Goal: Information Seeking & Learning: Learn about a topic

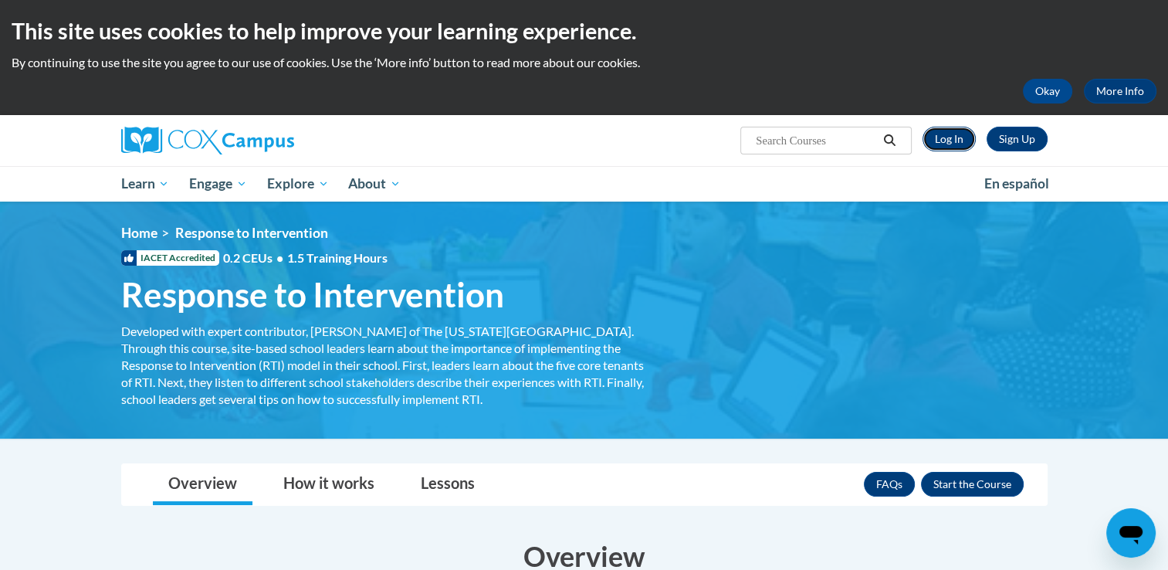
click at [951, 137] on link "Log In" at bounding box center [949, 139] width 53 height 25
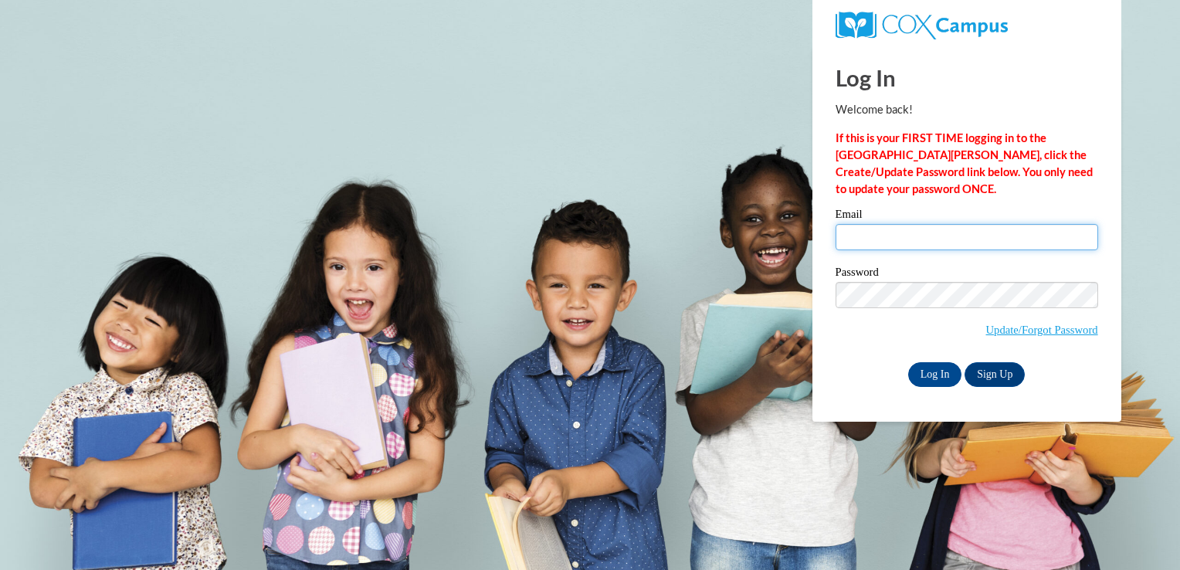
click at [1022, 237] on input "Email" at bounding box center [966, 237] width 262 height 26
click at [874, 230] on input "Email" at bounding box center [966, 237] width 262 height 26
type input "selder18@ivytech.edu"
click at [951, 242] on input "selder18@ivytech.edu" at bounding box center [966, 237] width 262 height 26
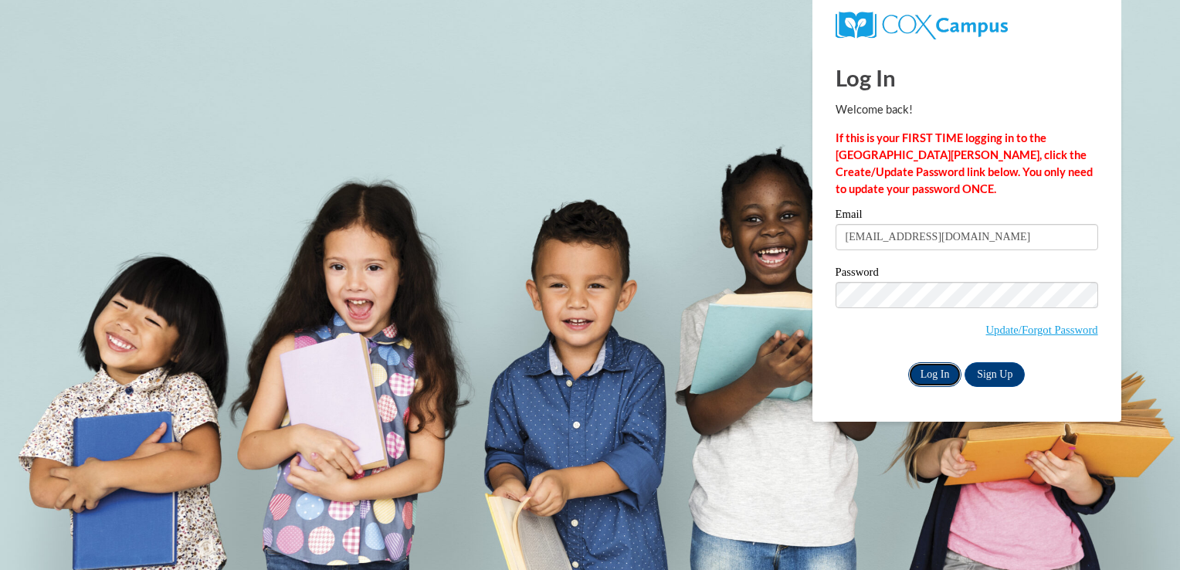
click at [936, 371] on input "Log In" at bounding box center [935, 374] width 54 height 25
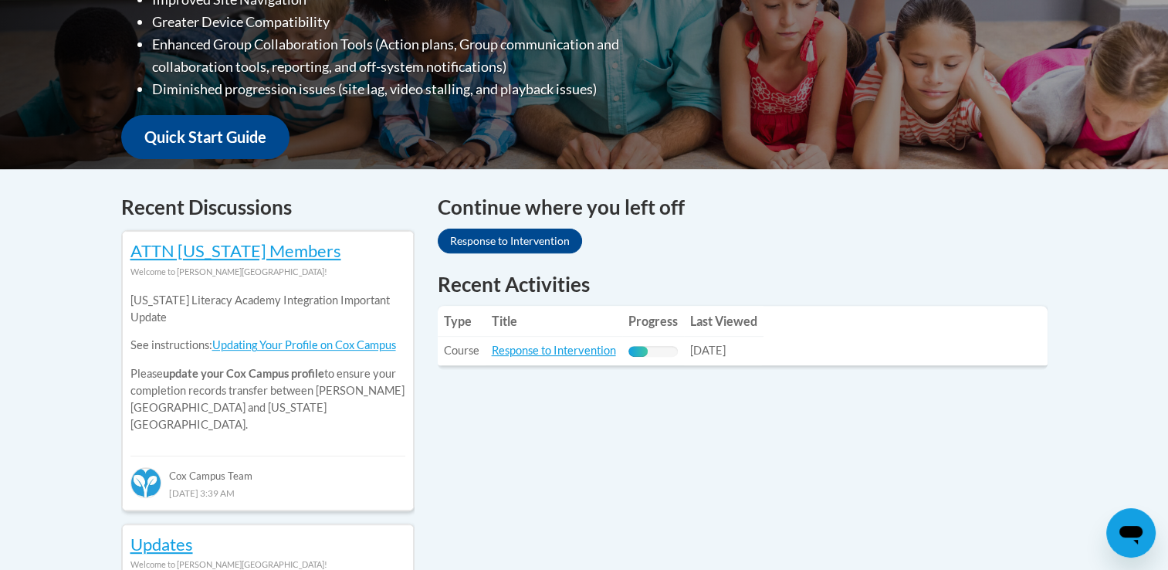
scroll to position [488, 0]
click at [524, 353] on link "Response to Intervention" at bounding box center [554, 350] width 124 height 13
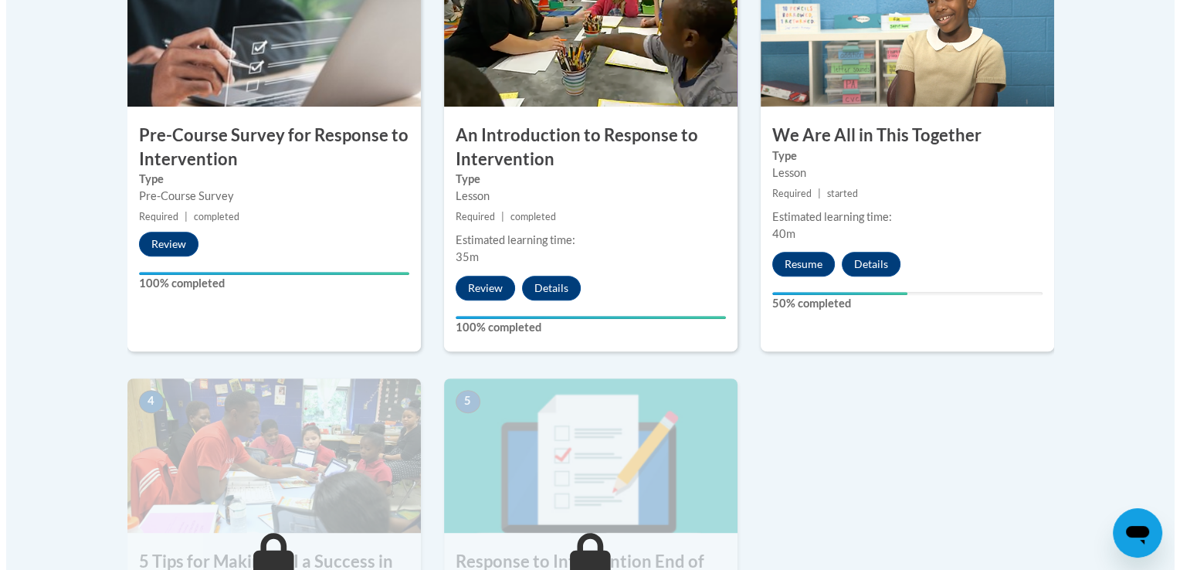
scroll to position [592, 0]
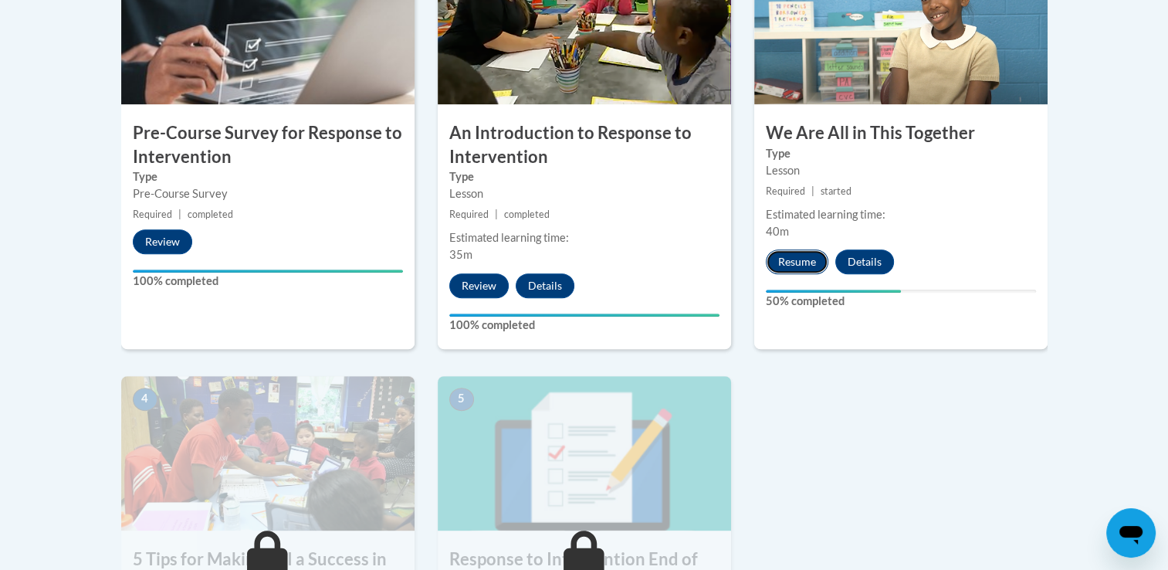
click at [778, 264] on button "Resume" at bounding box center [797, 261] width 63 height 25
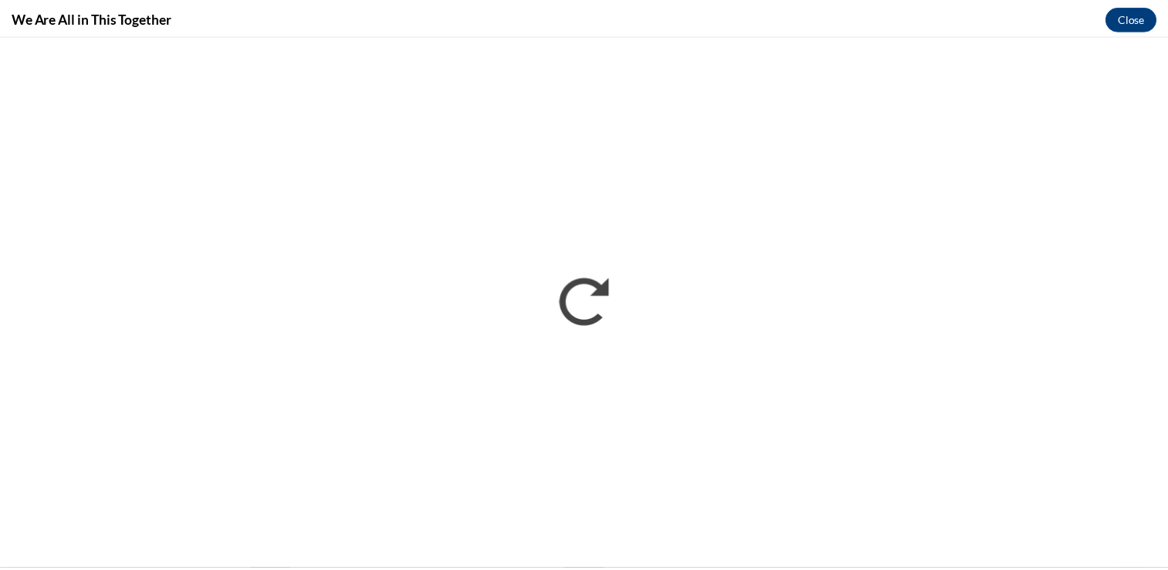
scroll to position [0, 0]
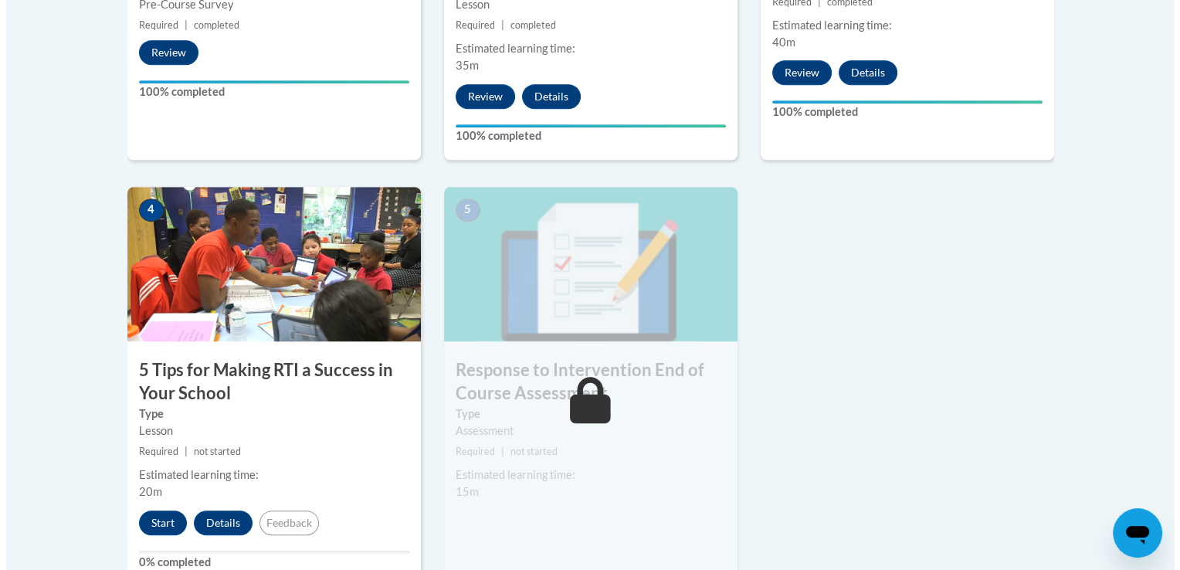
scroll to position [825, 0]
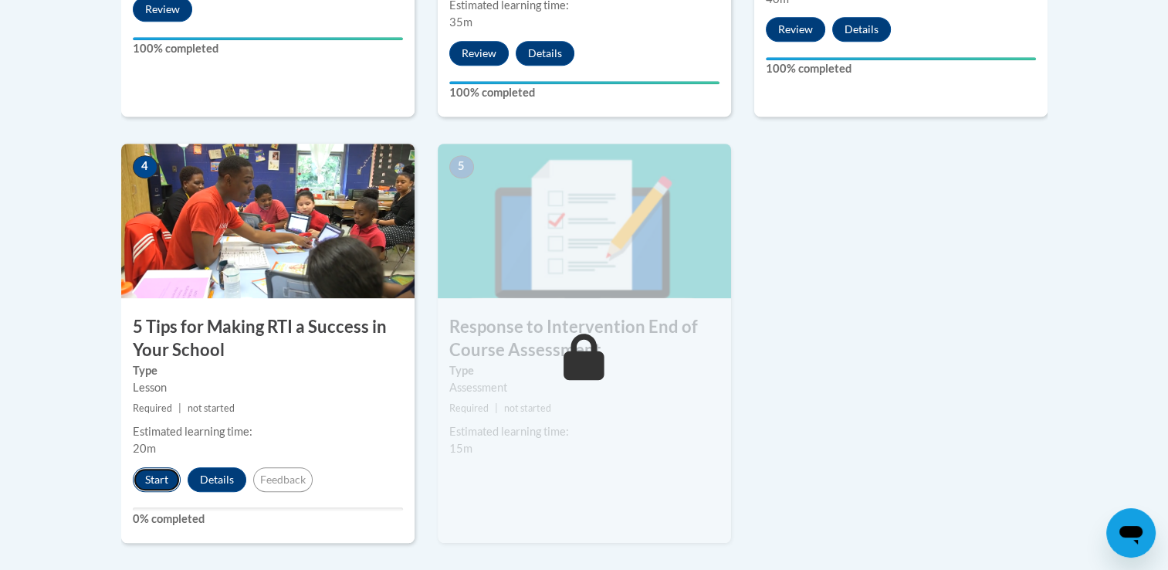
click at [149, 477] on button "Start" at bounding box center [157, 479] width 48 height 25
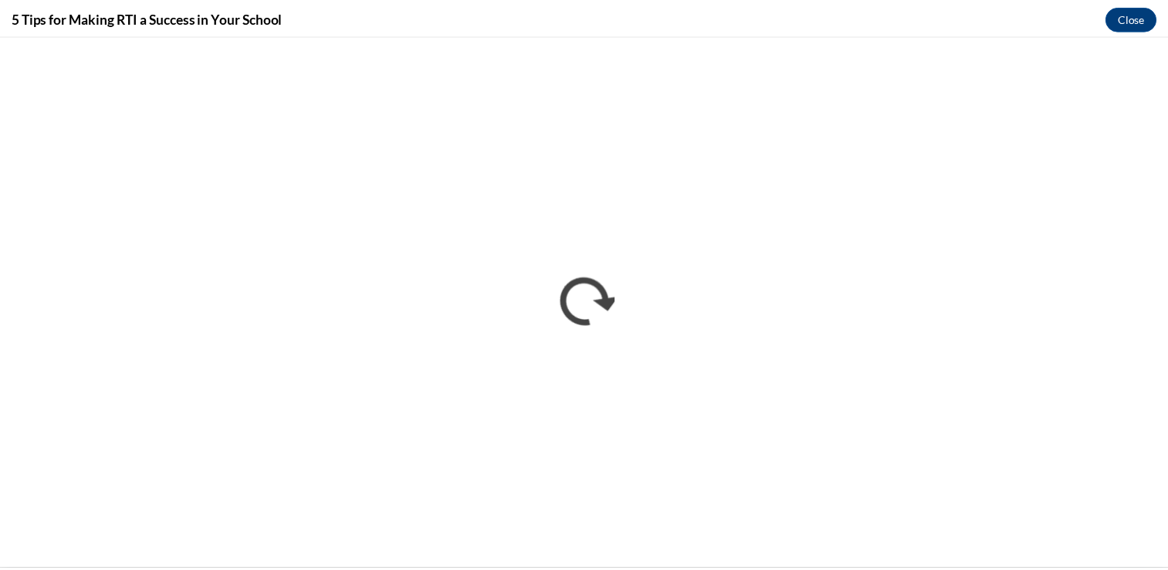
scroll to position [0, 0]
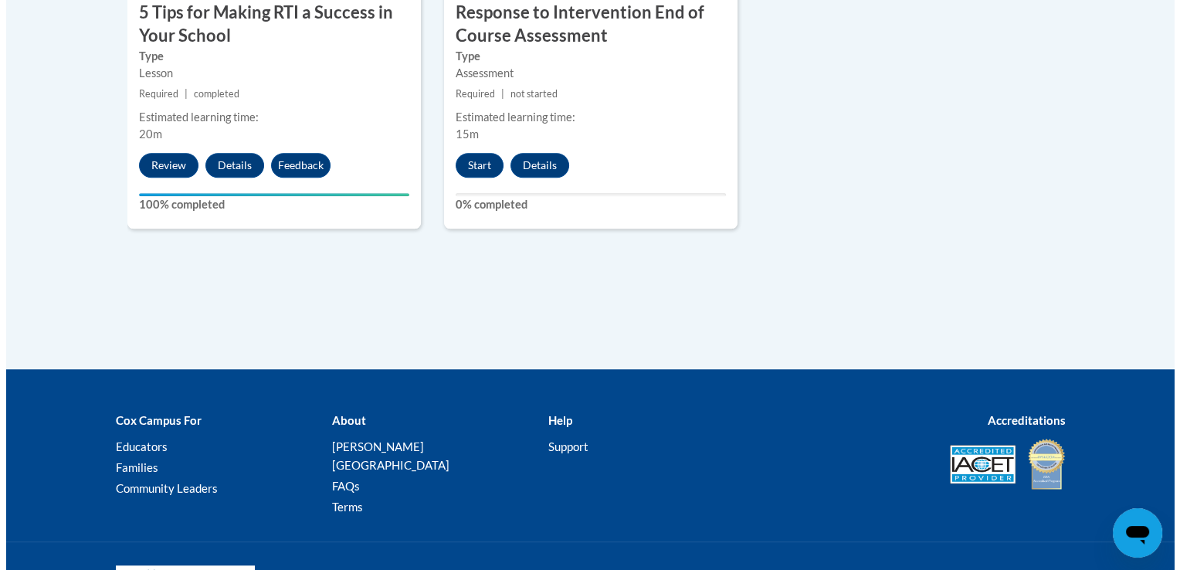
scroll to position [1190, 0]
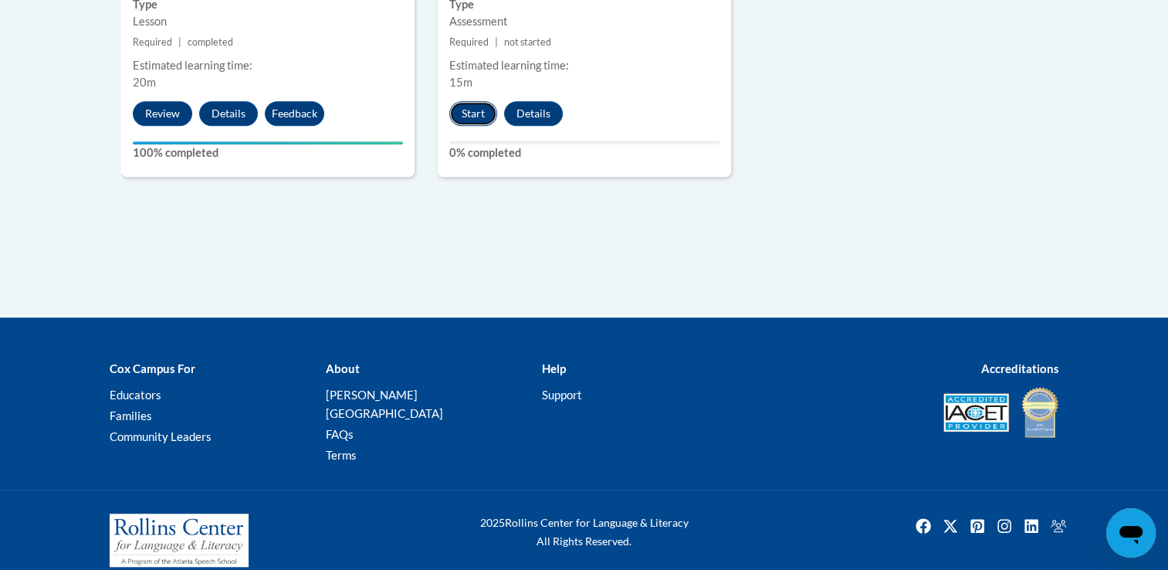
click at [477, 116] on button "Start" at bounding box center [473, 113] width 48 height 25
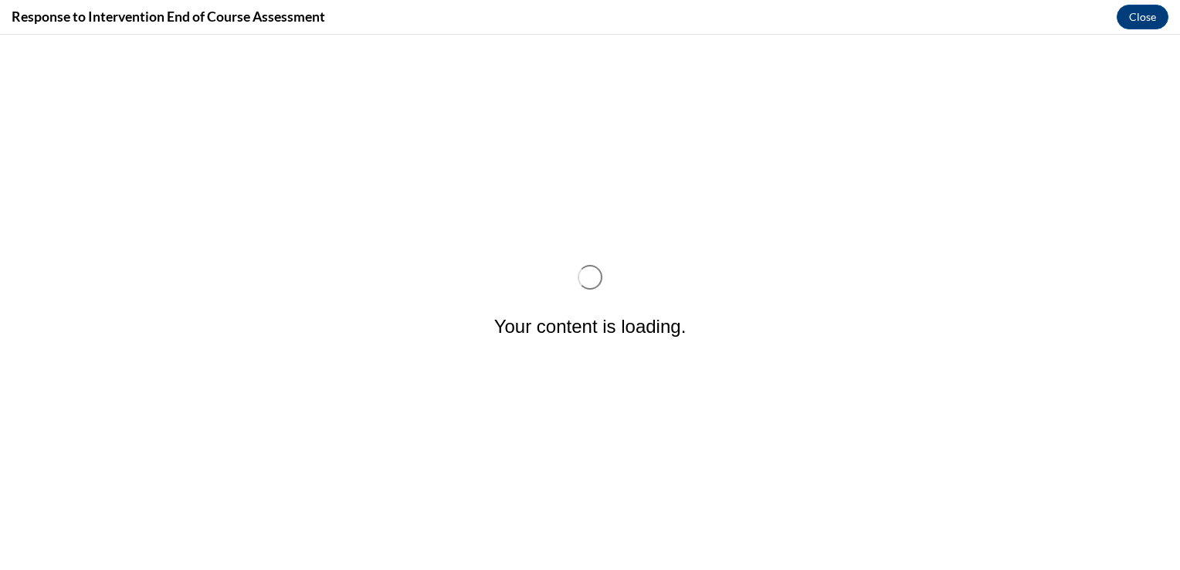
scroll to position [0, 0]
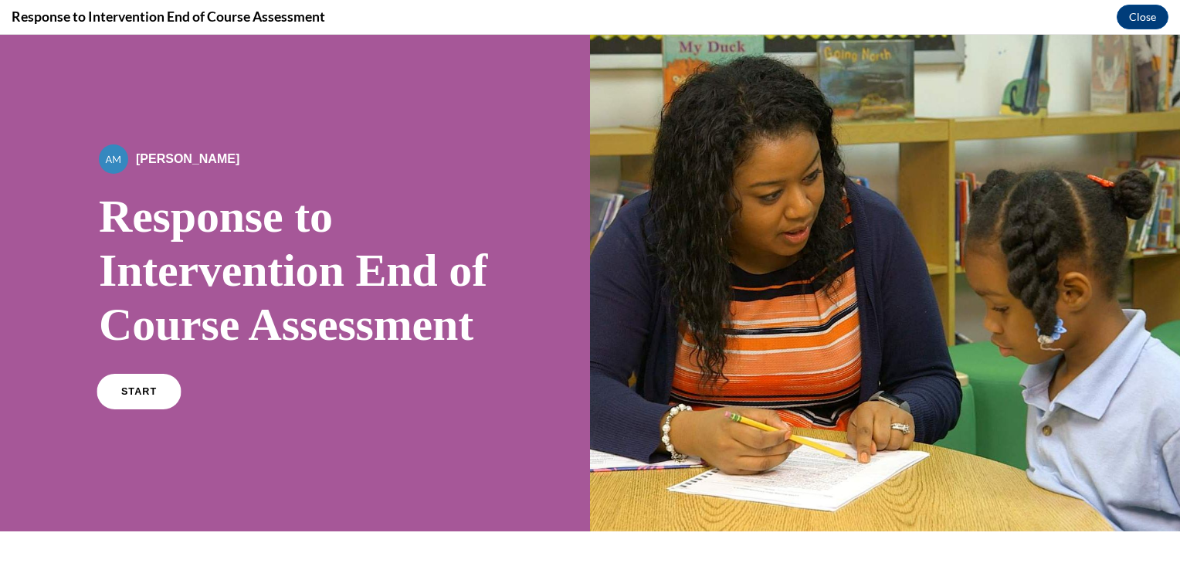
click at [129, 398] on span "START" at bounding box center [139, 392] width 36 height 12
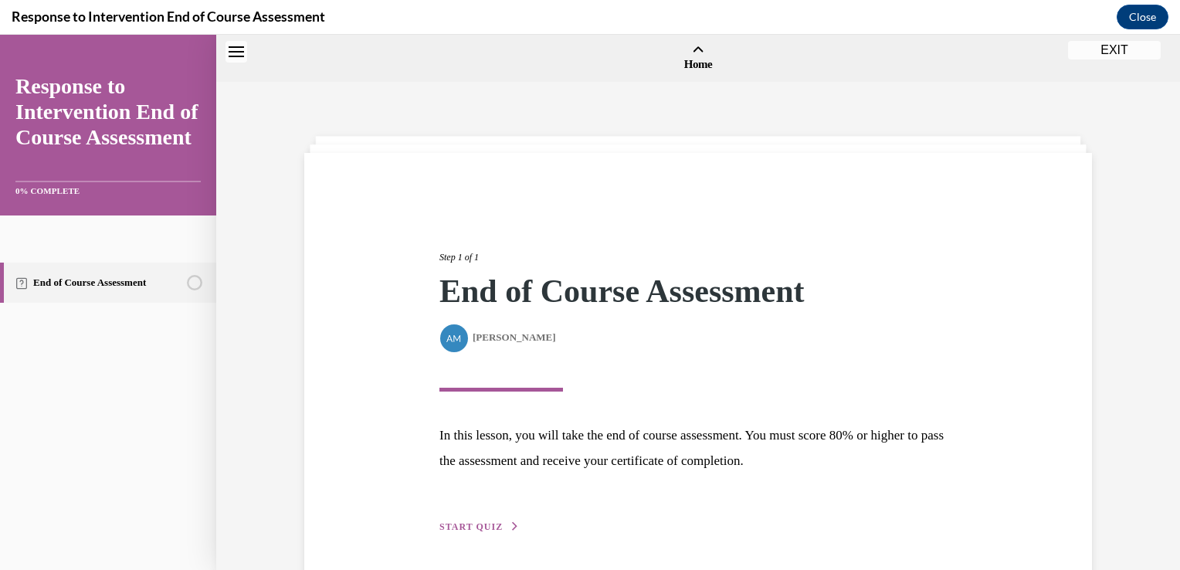
scroll to position [48, 0]
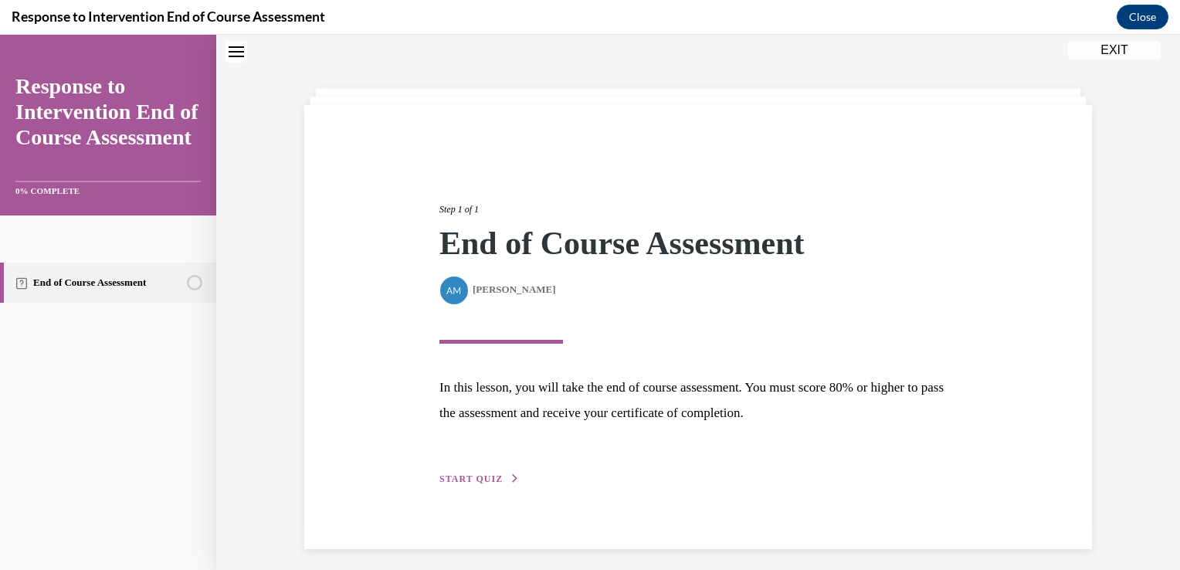
click at [482, 473] on span "START QUIZ" at bounding box center [470, 478] width 63 height 11
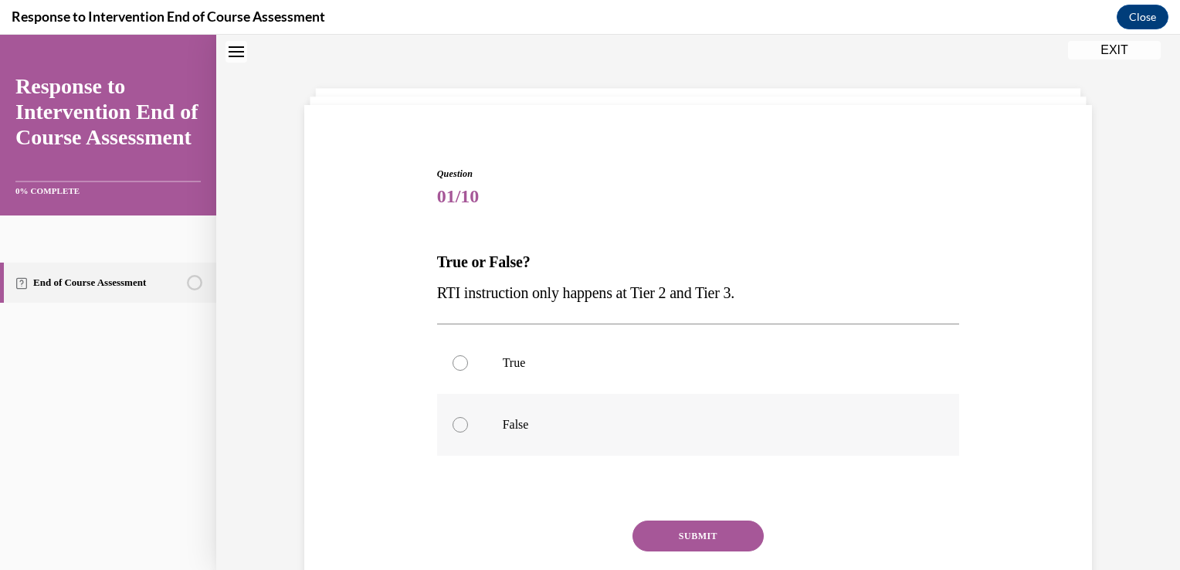
click at [527, 425] on p "False" at bounding box center [712, 424] width 418 height 15
click at [468, 425] on input "False" at bounding box center [459, 424] width 15 height 15
radio input "true"
click at [686, 537] on button "SUBMIT" at bounding box center [697, 535] width 131 height 31
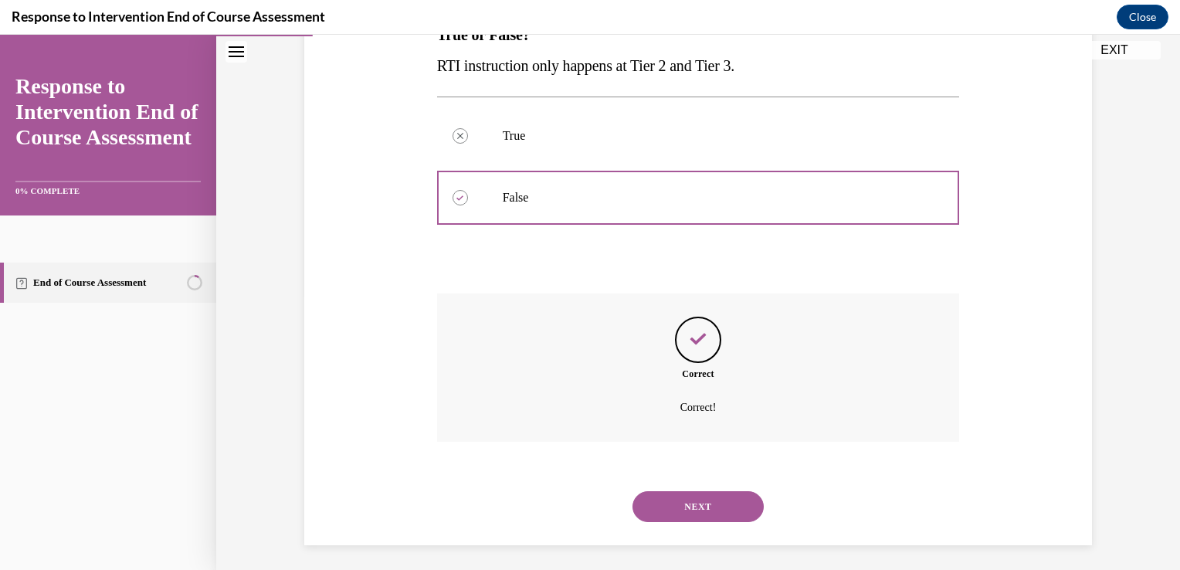
scroll to position [280, 0]
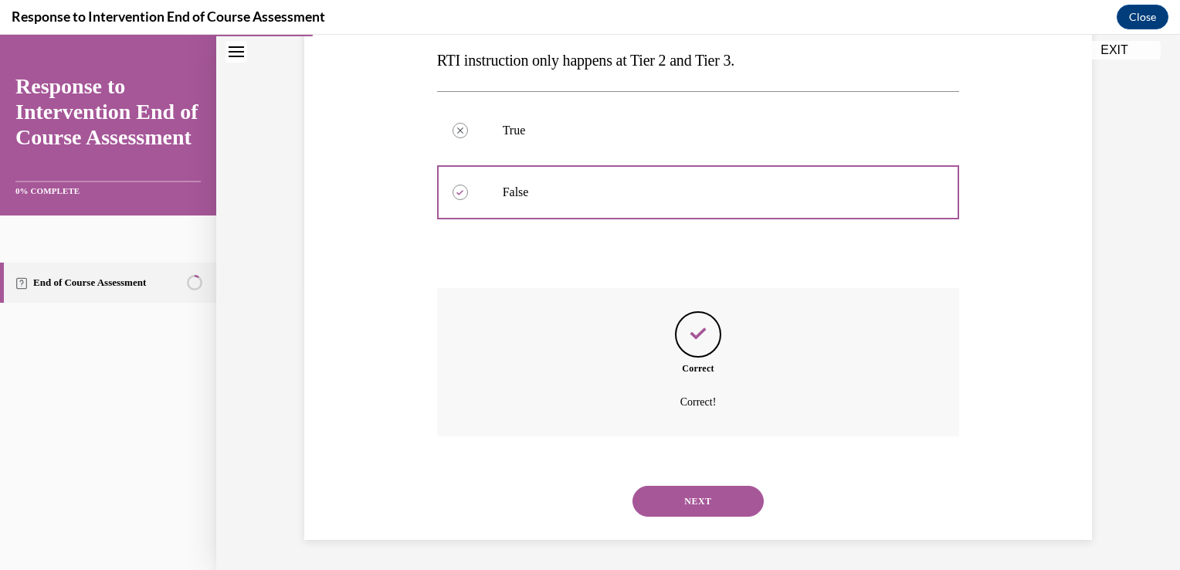
click at [689, 489] on button "NEXT" at bounding box center [697, 501] width 131 height 31
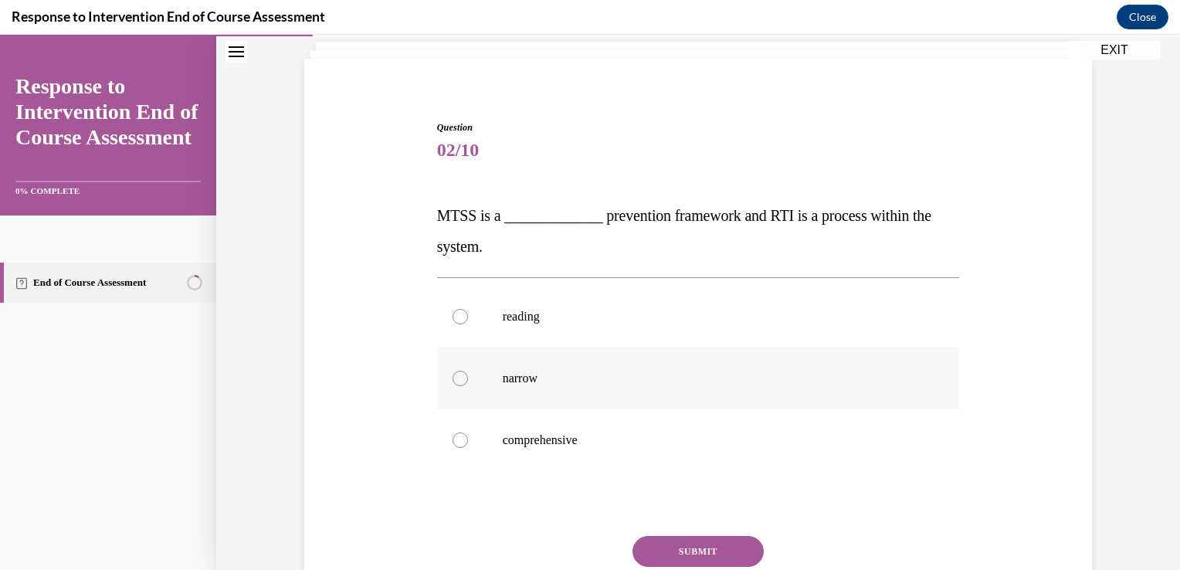
scroll to position [95, 0]
click at [713, 452] on label "comprehensive" at bounding box center [698, 439] width 523 height 62
click at [468, 447] on input "comprehensive" at bounding box center [459, 439] width 15 height 15
radio input "true"
click at [693, 543] on button "SUBMIT" at bounding box center [697, 550] width 131 height 31
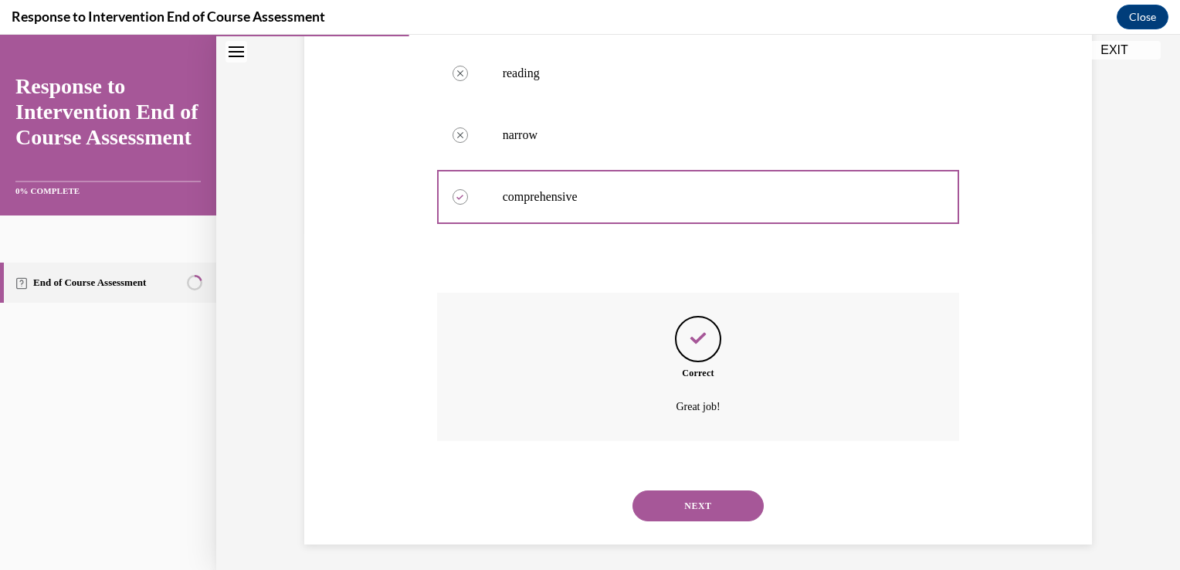
scroll to position [342, 0]
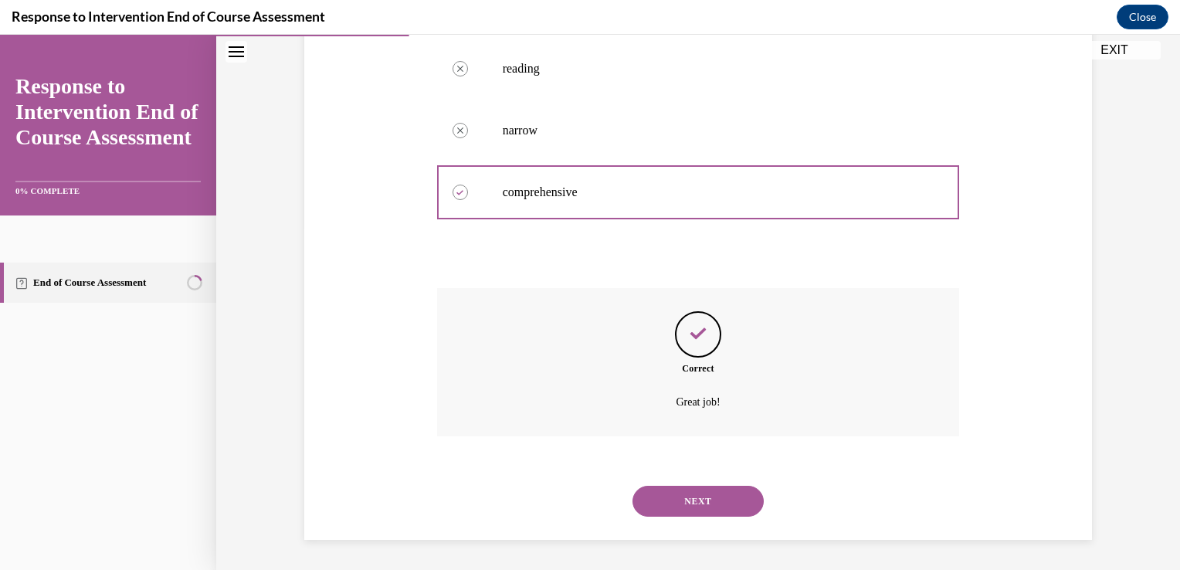
click at [699, 502] on button "NEXT" at bounding box center [697, 501] width 131 height 31
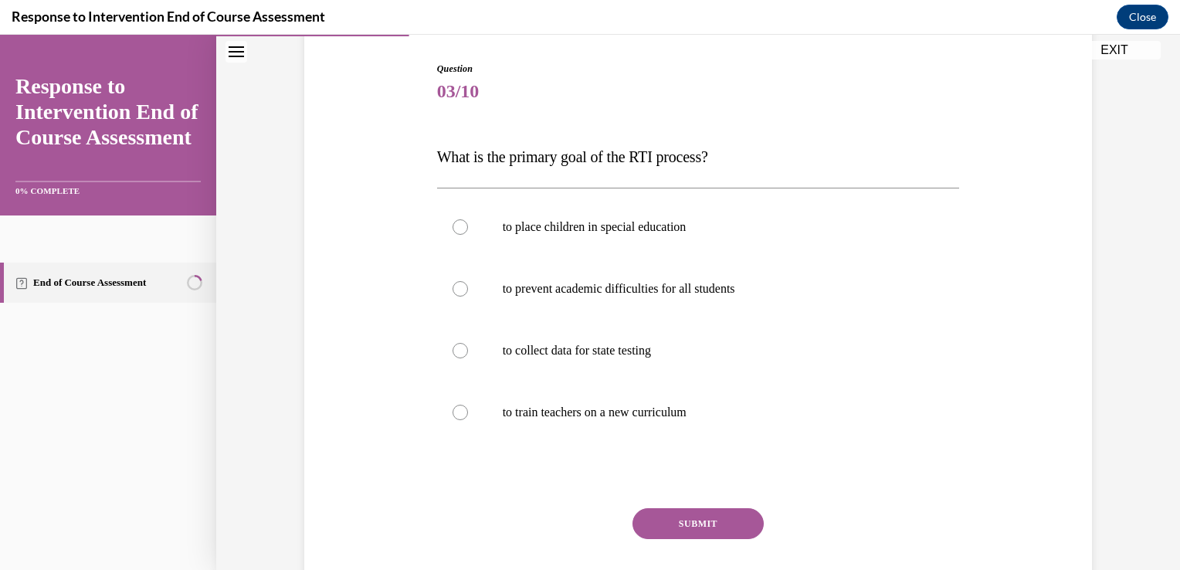
scroll to position [154, 0]
click at [579, 295] on label "to prevent academic difficulties for all students" at bounding box center [698, 288] width 523 height 62
click at [468, 295] on input "to prevent academic difficulties for all students" at bounding box center [459, 287] width 15 height 15
radio input "true"
click at [695, 524] on button "SUBMIT" at bounding box center [697, 522] width 131 height 31
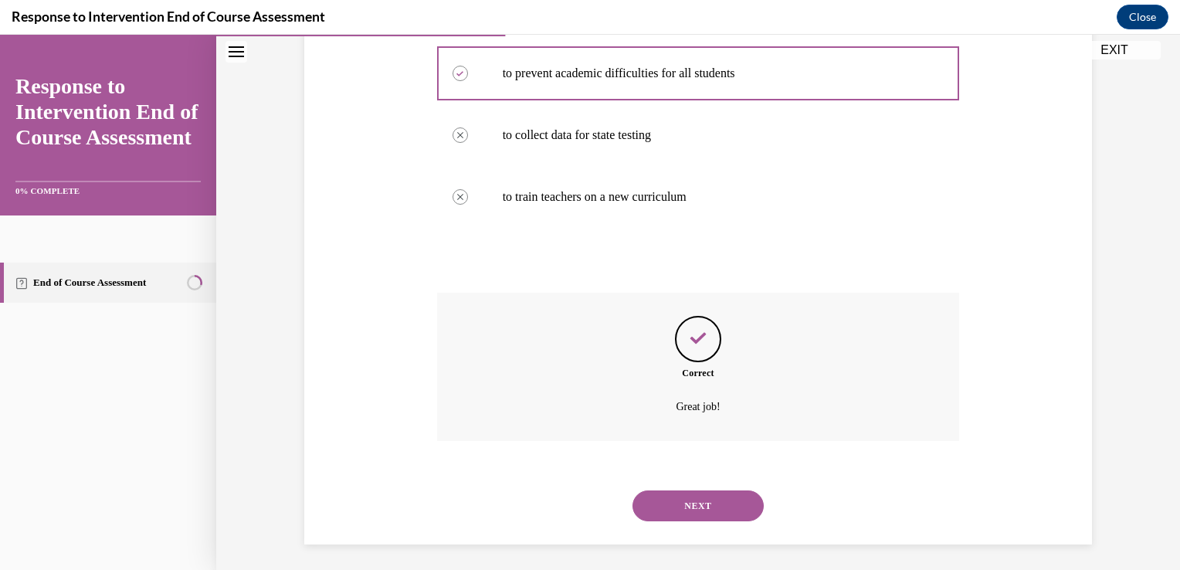
scroll to position [373, 0]
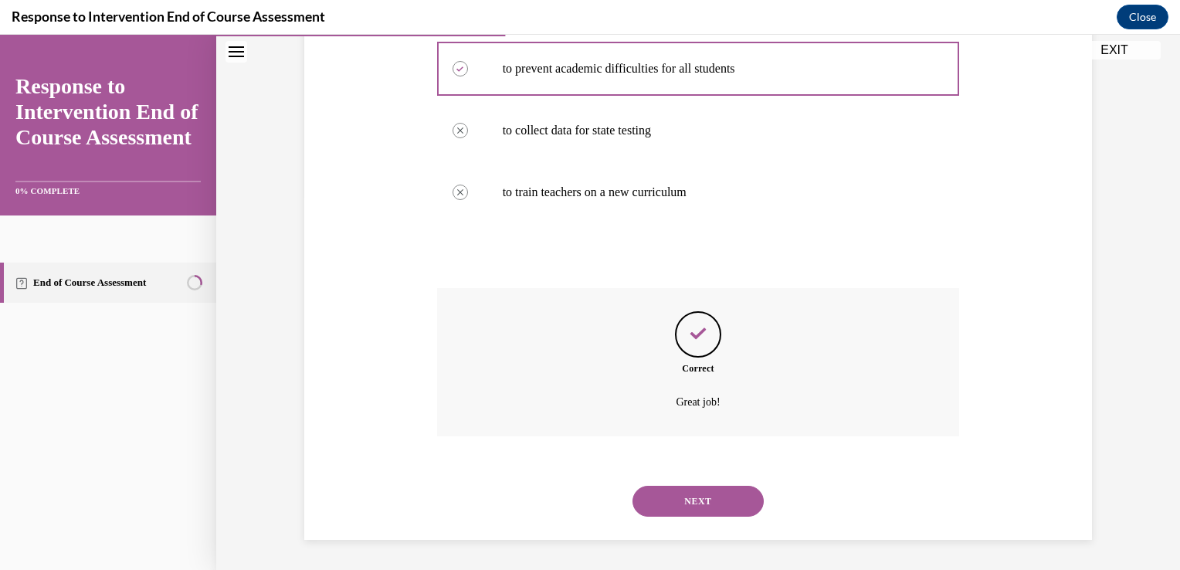
click at [698, 494] on button "NEXT" at bounding box center [697, 501] width 131 height 31
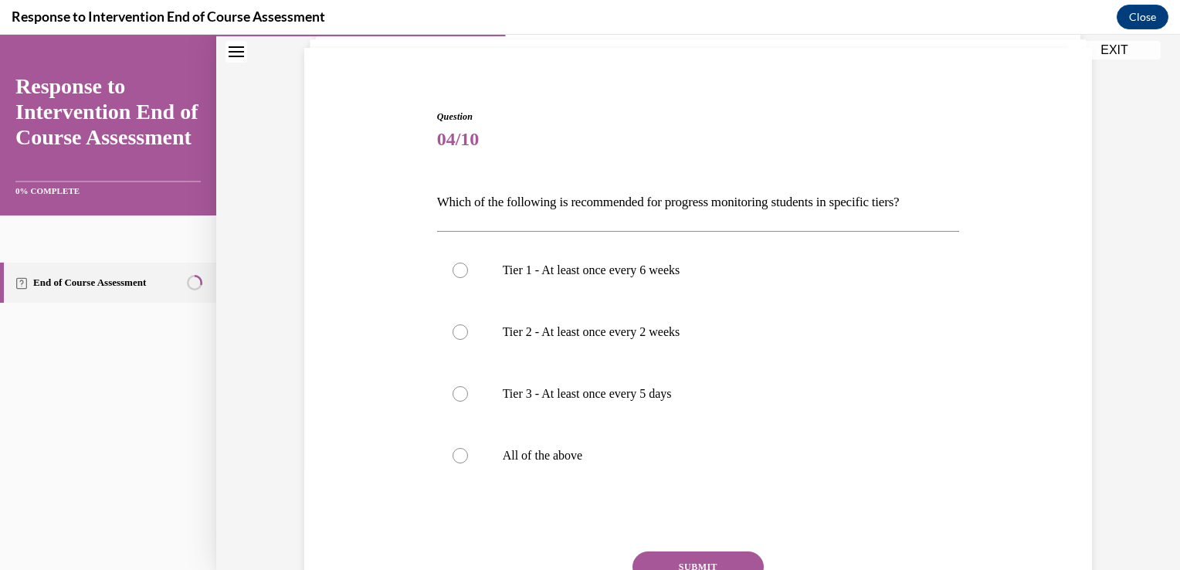
scroll to position [110, 0]
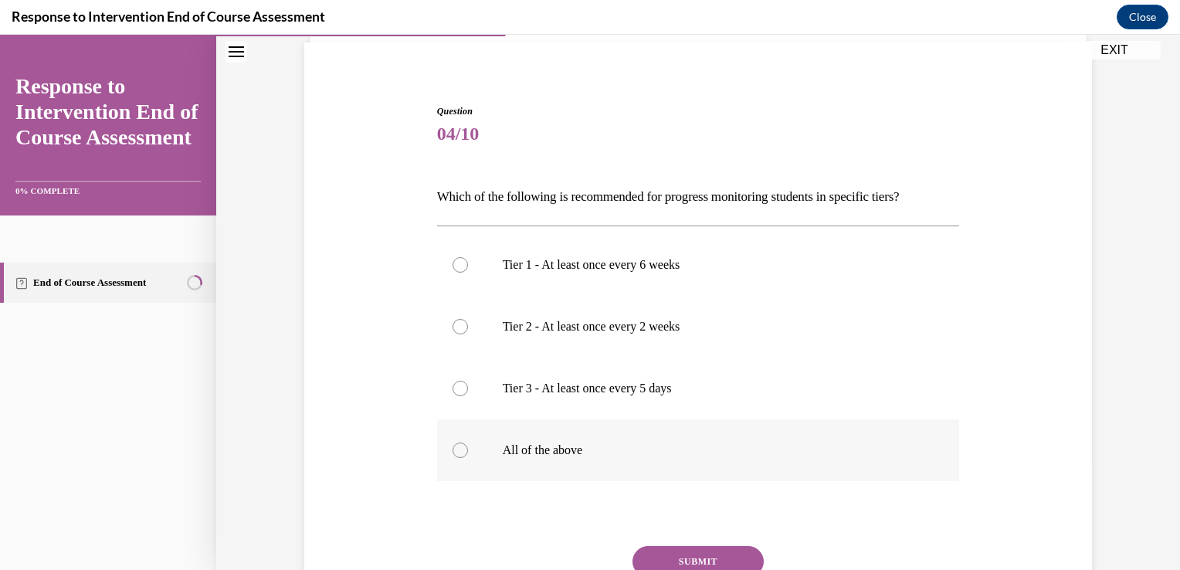
click at [726, 467] on label "All of the above" at bounding box center [698, 450] width 523 height 62
click at [468, 458] on input "All of the above" at bounding box center [459, 449] width 15 height 15
radio input "true"
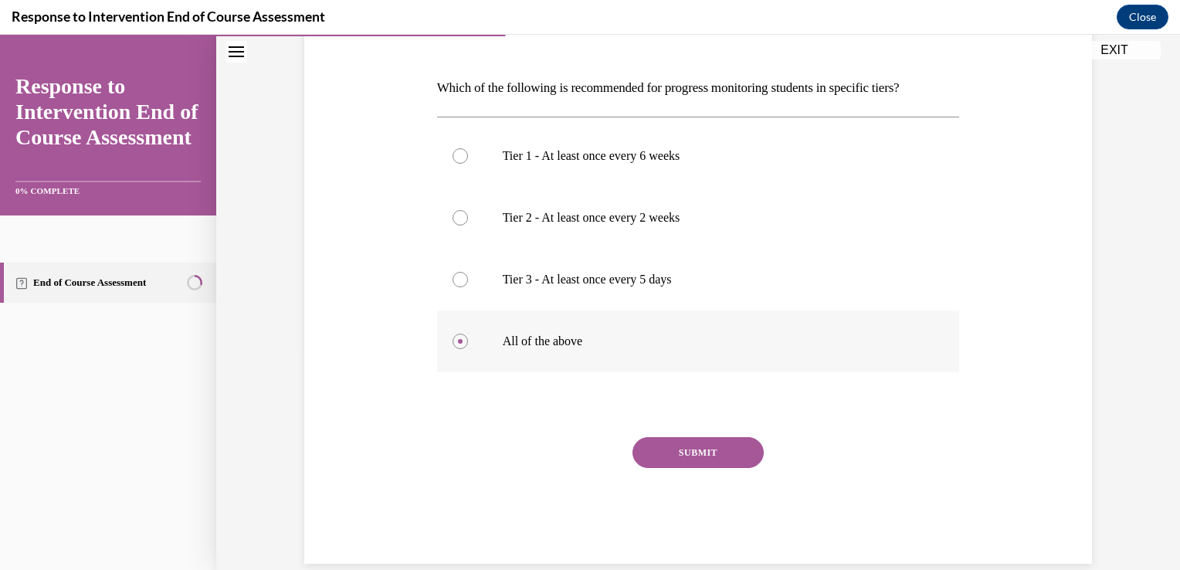
scroll to position [243, 0]
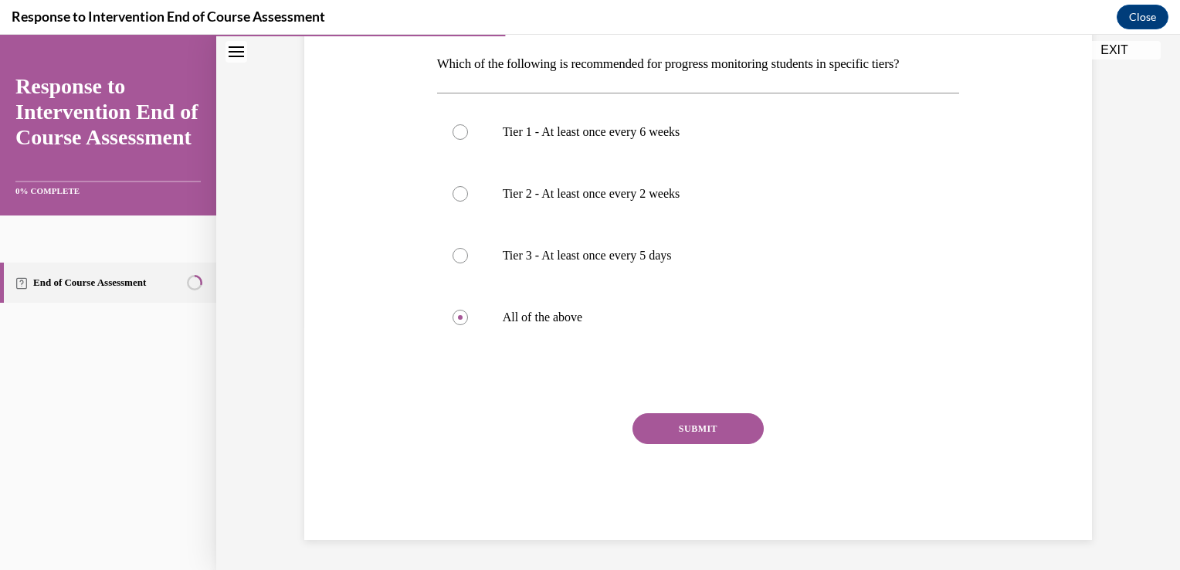
click at [711, 431] on button "SUBMIT" at bounding box center [697, 428] width 131 height 31
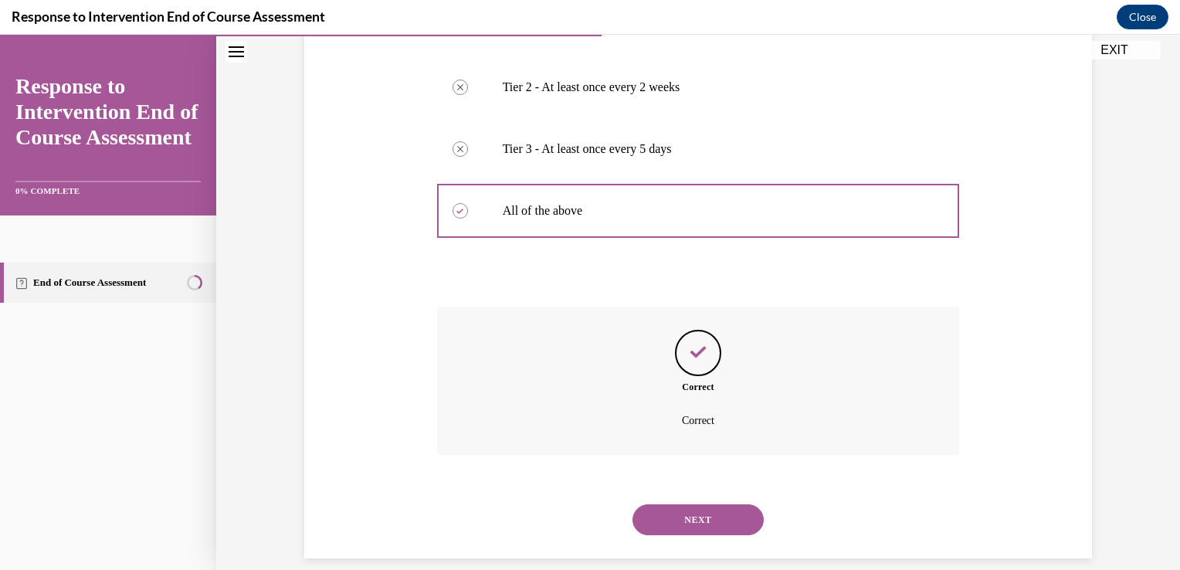
scroll to position [367, 0]
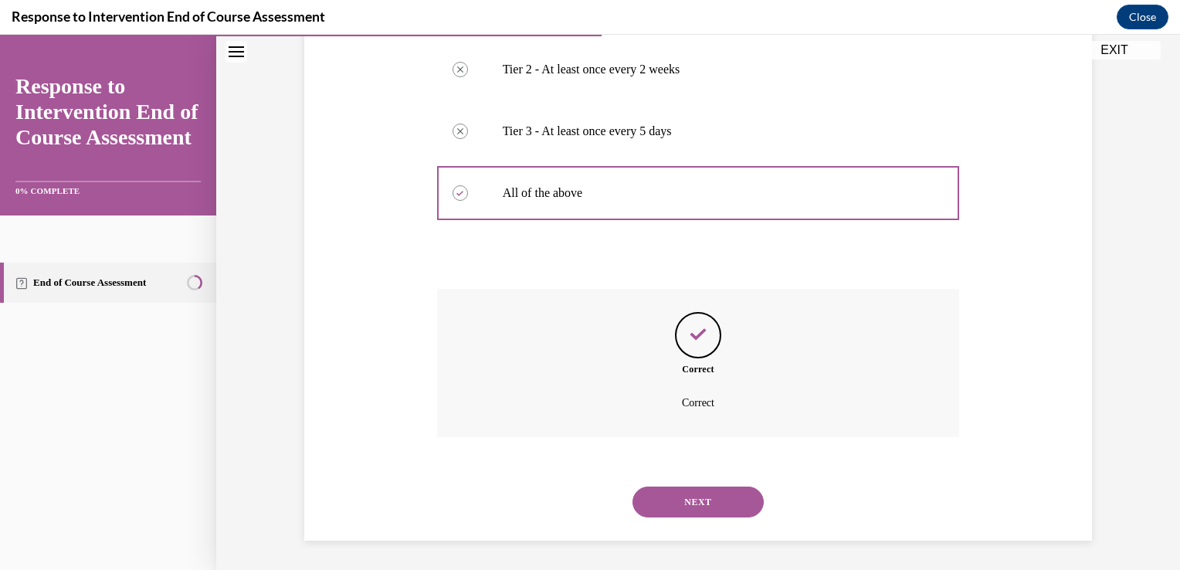
click at [688, 489] on button "NEXT" at bounding box center [697, 501] width 131 height 31
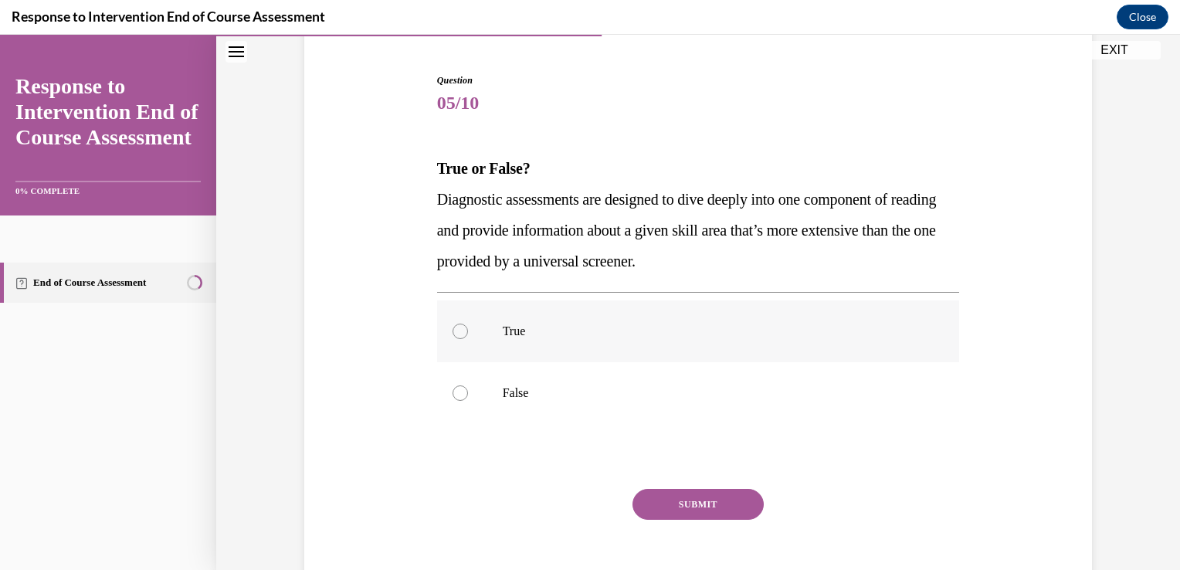
scroll to position [142, 0]
click at [743, 323] on p "True" at bounding box center [712, 330] width 418 height 15
click at [468, 323] on input "True" at bounding box center [459, 330] width 15 height 15
radio input "true"
click at [716, 501] on button "SUBMIT" at bounding box center [697, 503] width 131 height 31
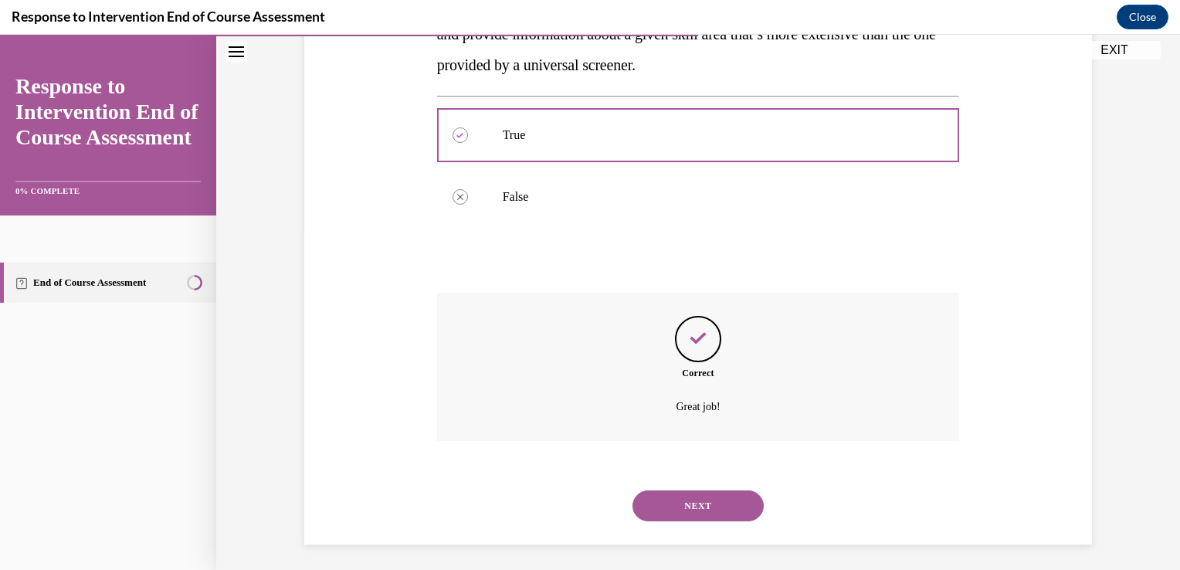
scroll to position [342, 0]
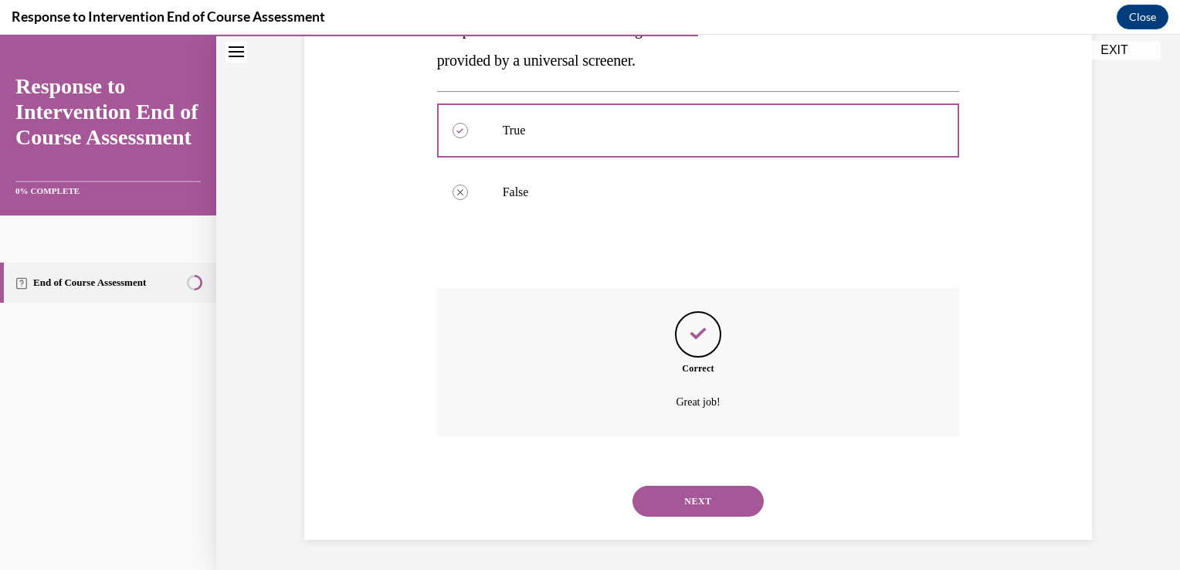
click at [706, 505] on button "NEXT" at bounding box center [697, 501] width 131 height 31
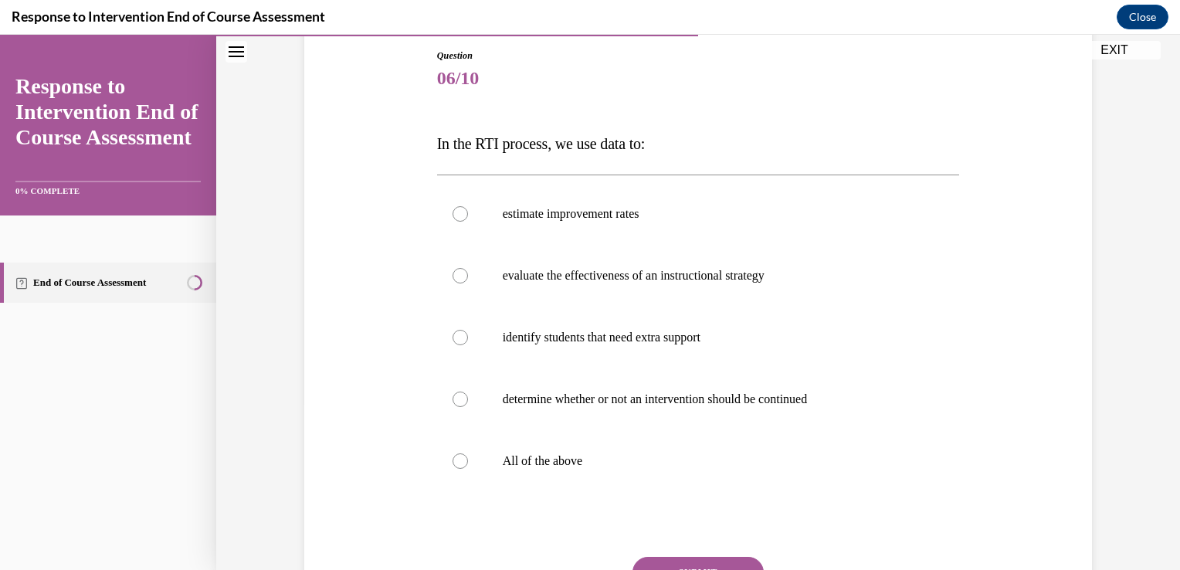
scroll to position [167, 0]
click at [663, 468] on label "All of the above" at bounding box center [698, 460] width 523 height 62
click at [468, 468] on input "All of the above" at bounding box center [459, 459] width 15 height 15
radio input "true"
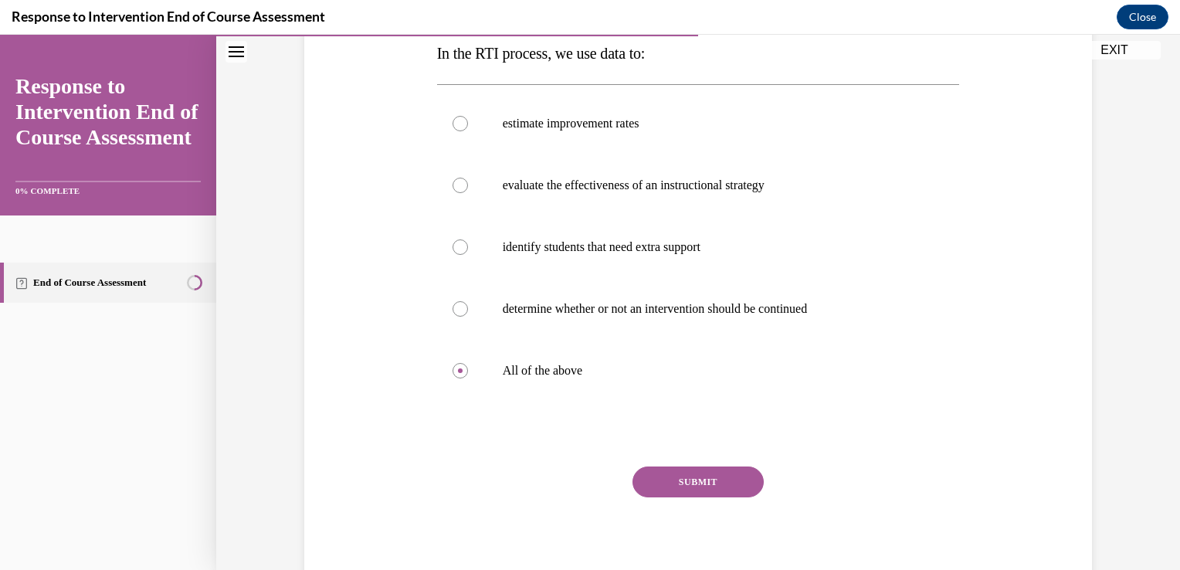
scroll to position [258, 0]
click at [699, 484] on button "SUBMIT" at bounding box center [697, 480] width 131 height 31
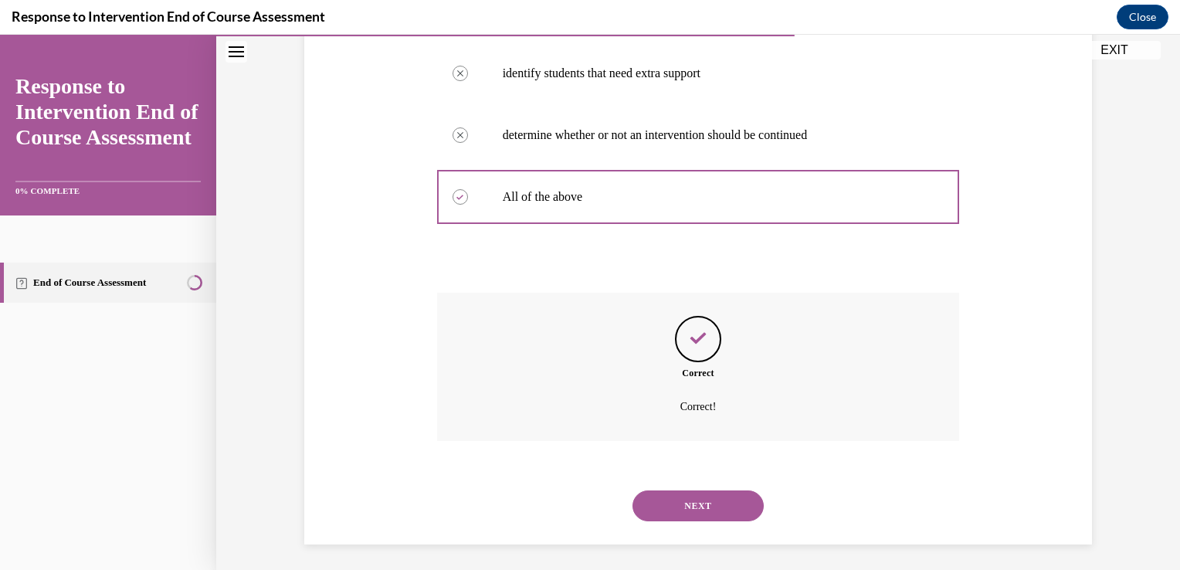
scroll to position [435, 0]
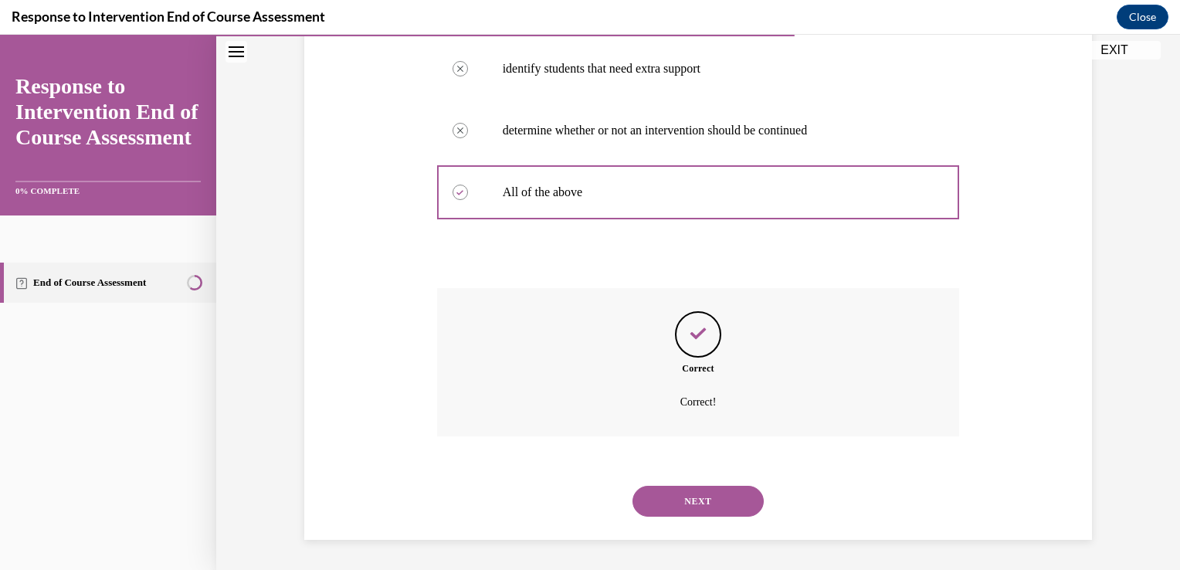
click at [702, 502] on button "NEXT" at bounding box center [697, 501] width 131 height 31
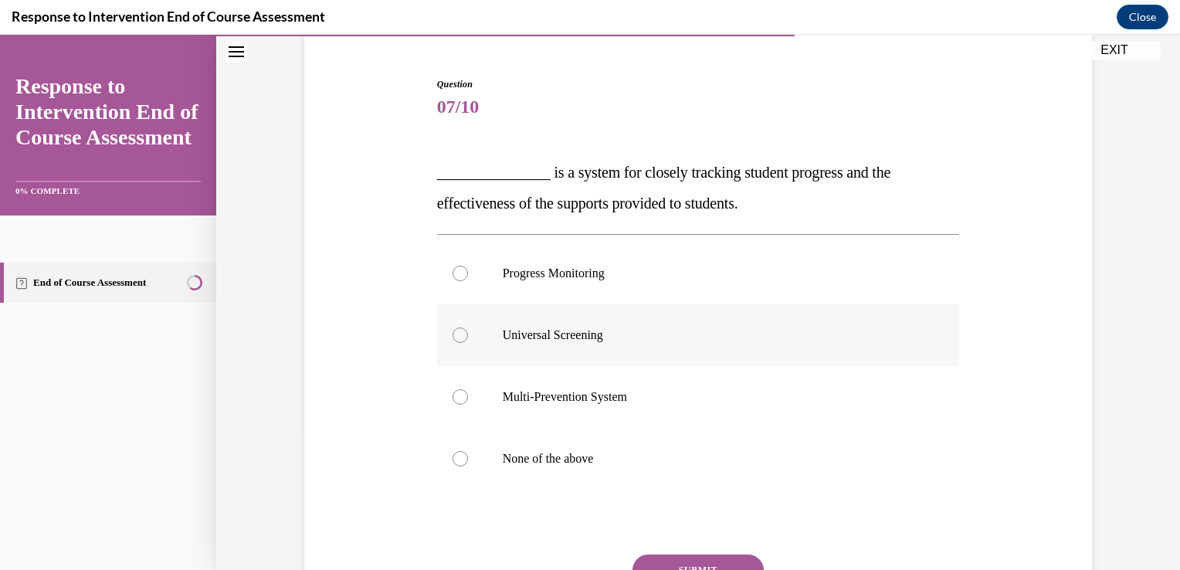
scroll to position [138, 0]
click at [870, 299] on label "Progress Monitoring" at bounding box center [698, 273] width 523 height 62
click at [468, 280] on input "Progress Monitoring" at bounding box center [459, 272] width 15 height 15
radio input "true"
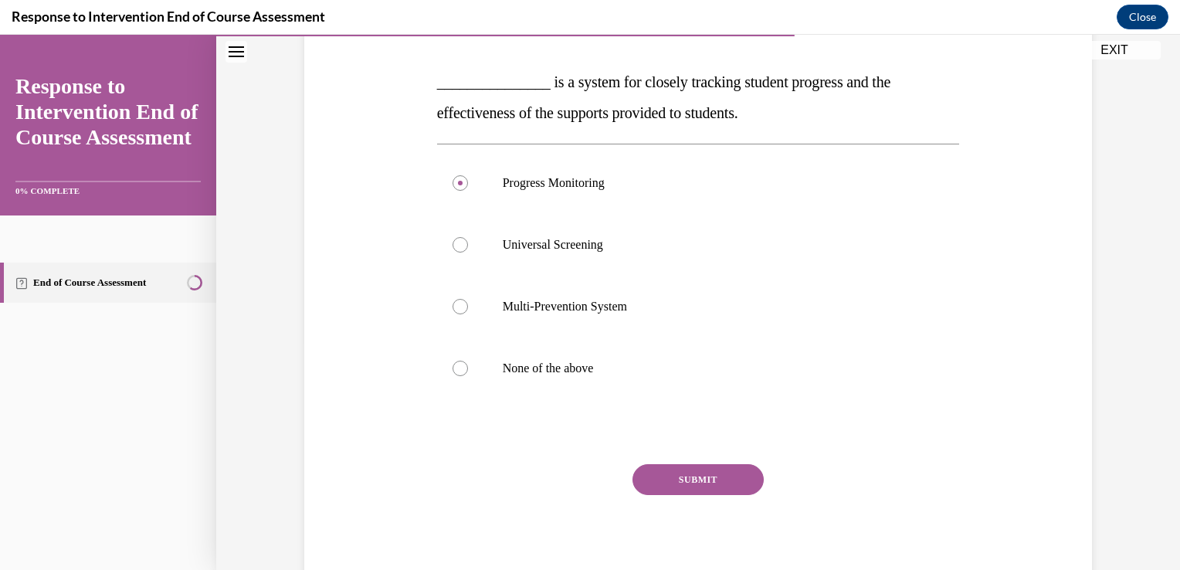
scroll to position [231, 0]
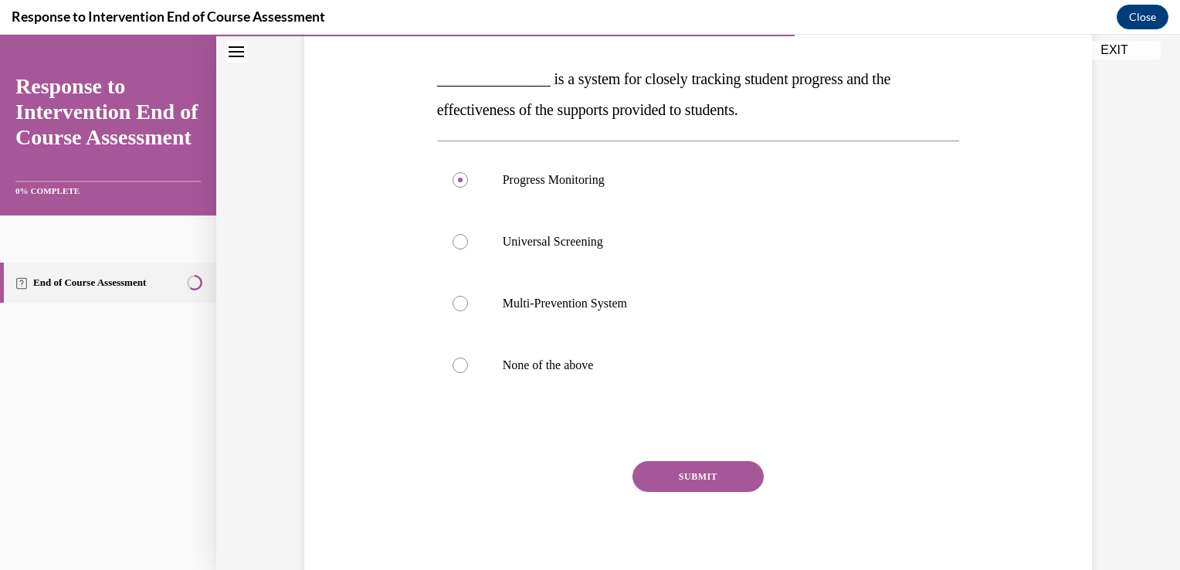
click at [729, 477] on button "SUBMIT" at bounding box center [697, 476] width 131 height 31
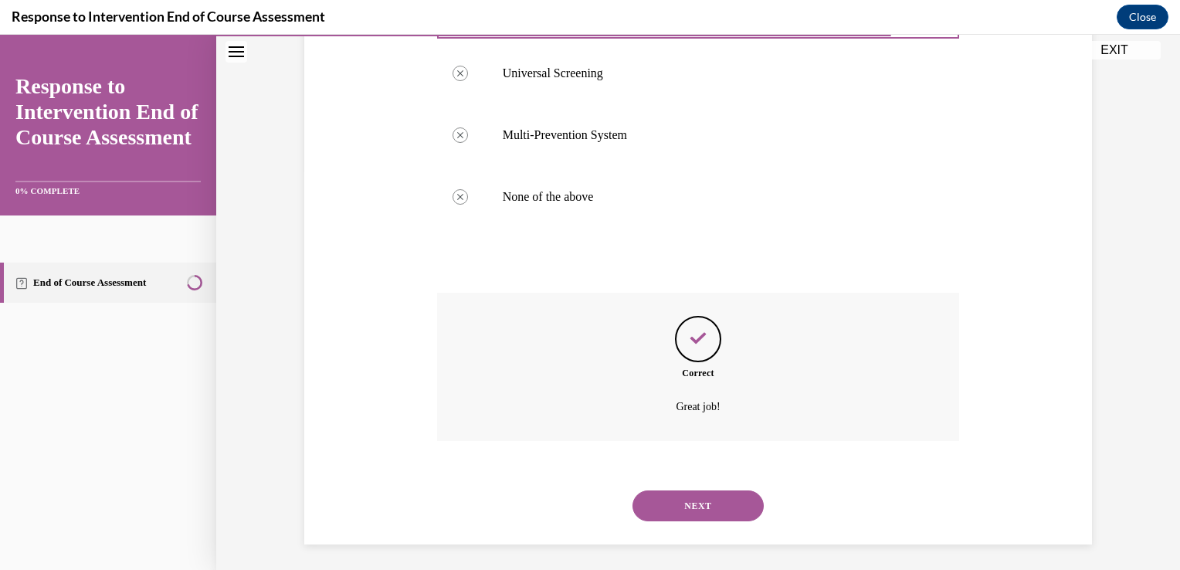
scroll to position [404, 0]
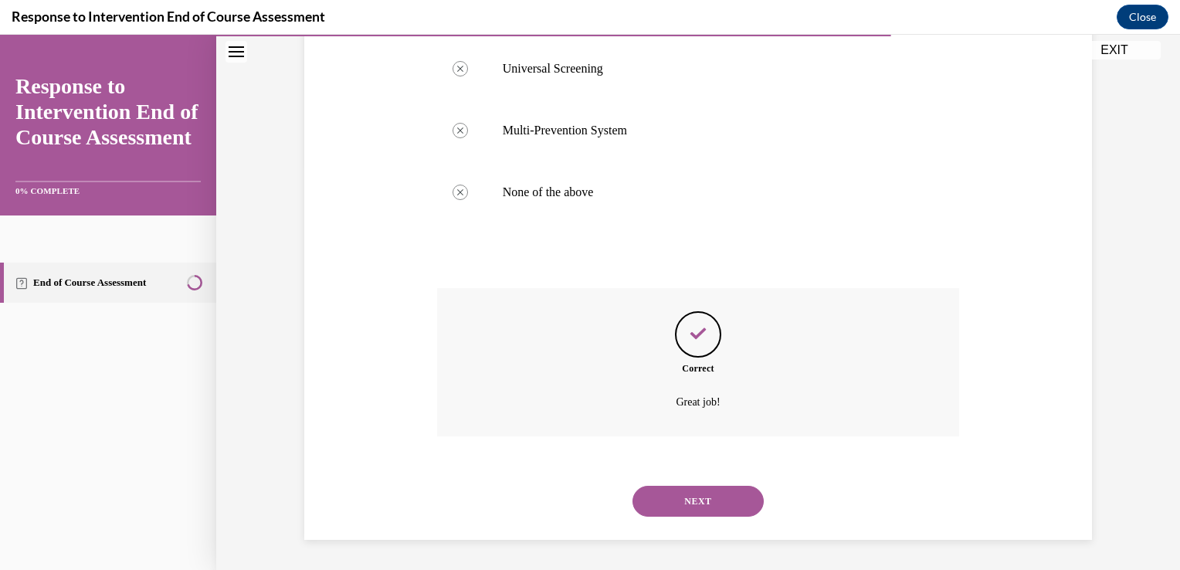
click at [699, 499] on button "NEXT" at bounding box center [697, 501] width 131 height 31
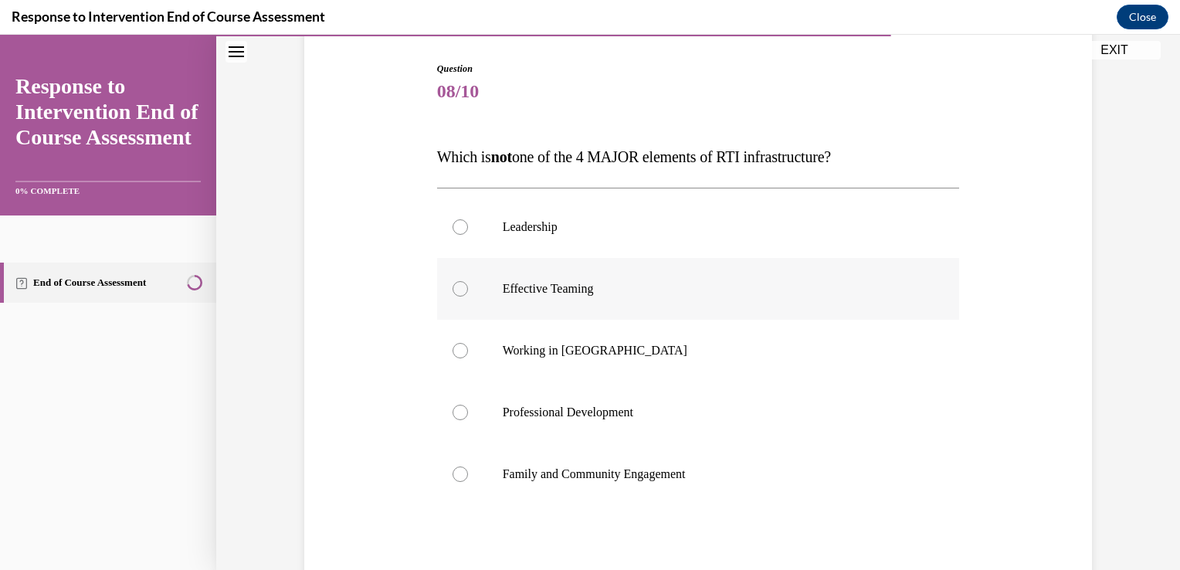
scroll to position [154, 0]
click at [835, 365] on label "Working in Silos" at bounding box center [698, 349] width 523 height 62
click at [468, 357] on input "Working in Silos" at bounding box center [459, 348] width 15 height 15
radio input "true"
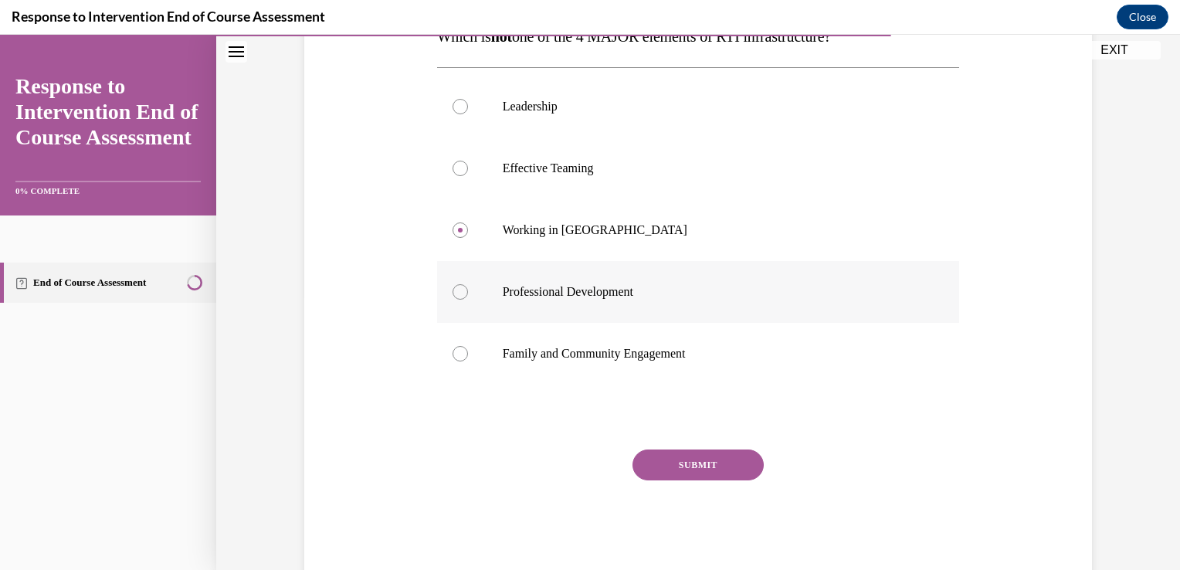
scroll to position [310, 0]
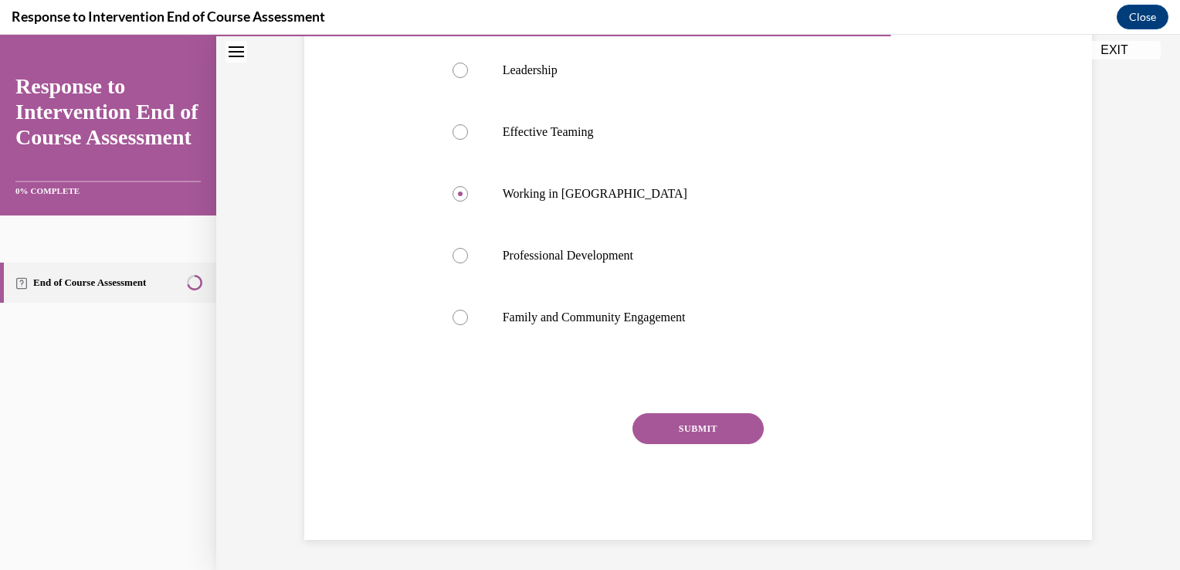
click at [734, 432] on button "SUBMIT" at bounding box center [697, 428] width 131 height 31
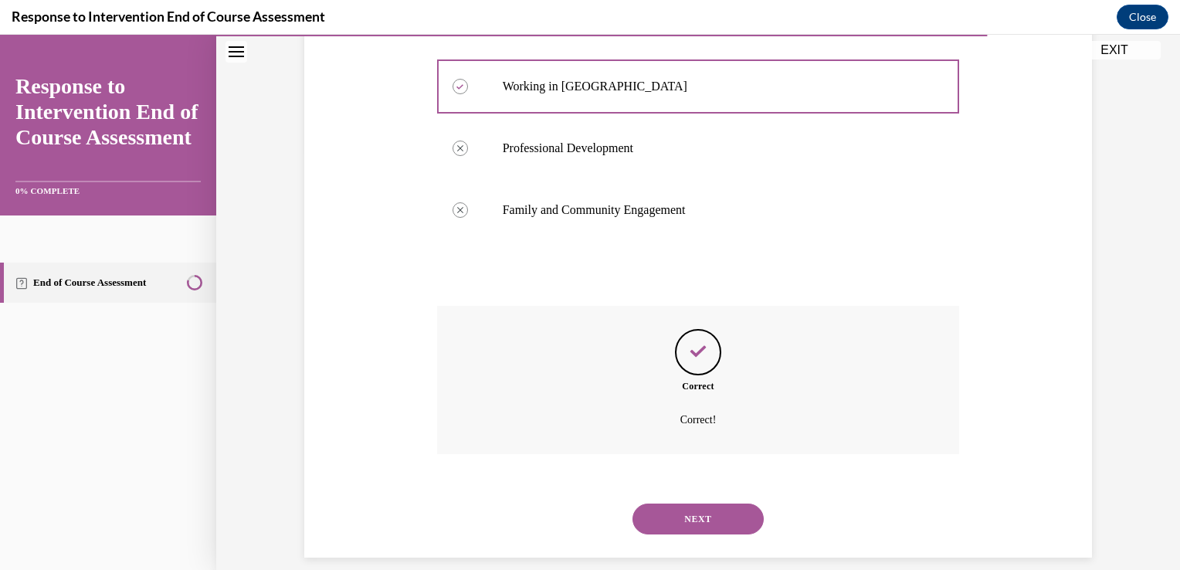
scroll to position [435, 0]
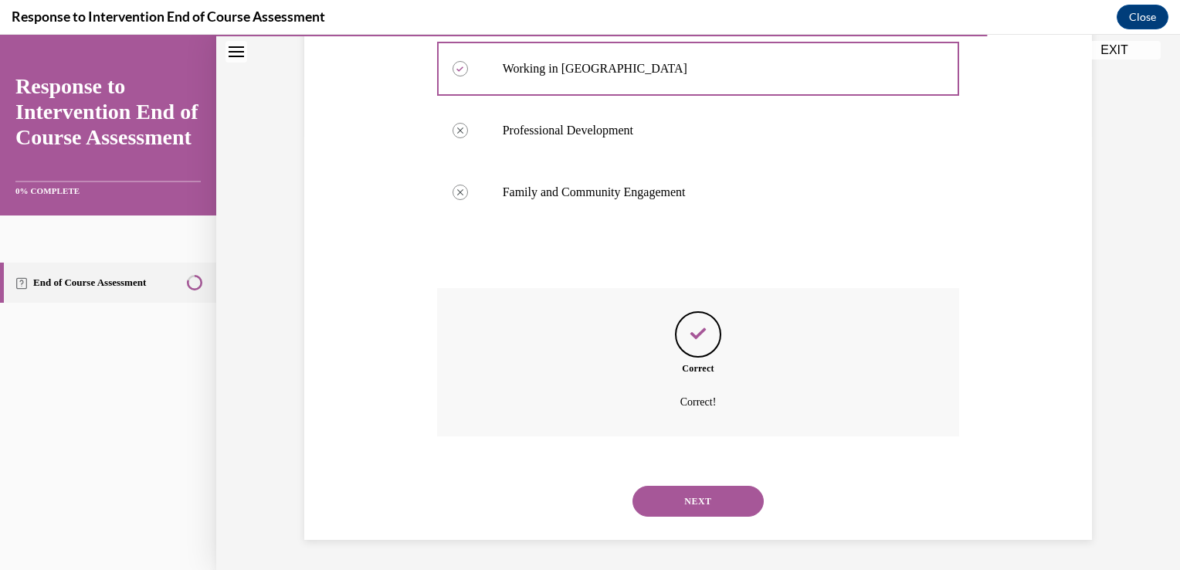
click at [701, 503] on button "NEXT" at bounding box center [697, 501] width 131 height 31
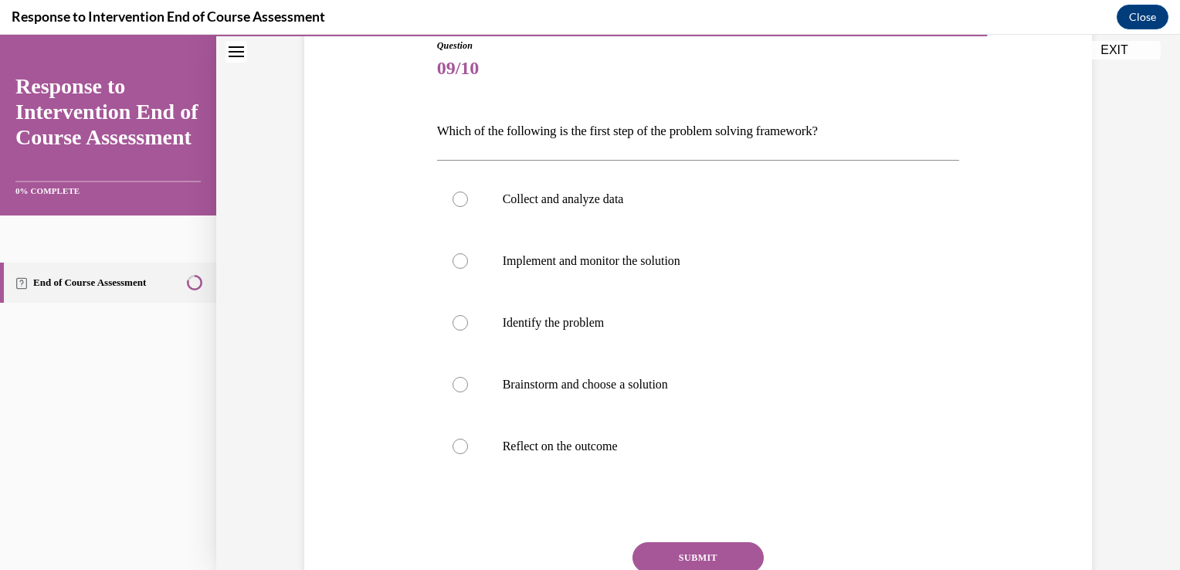
scroll to position [179, 0]
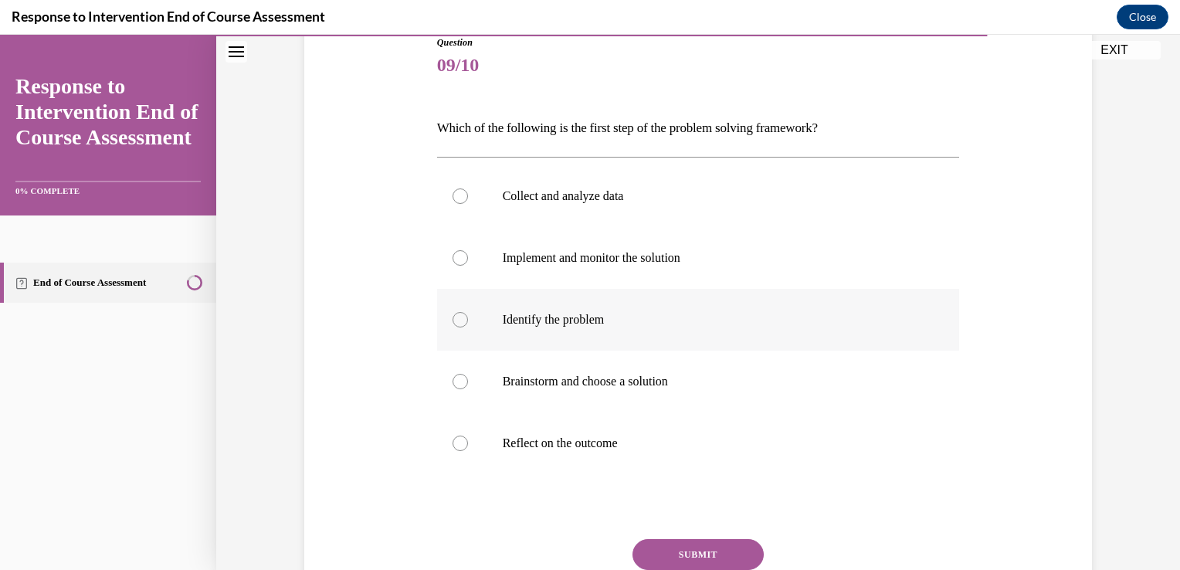
click at [582, 330] on label "Identify the problem" at bounding box center [698, 320] width 523 height 62
click at [468, 327] on input "Identify the problem" at bounding box center [459, 319] width 15 height 15
radio input "true"
click at [679, 551] on button "SUBMIT" at bounding box center [697, 554] width 131 height 31
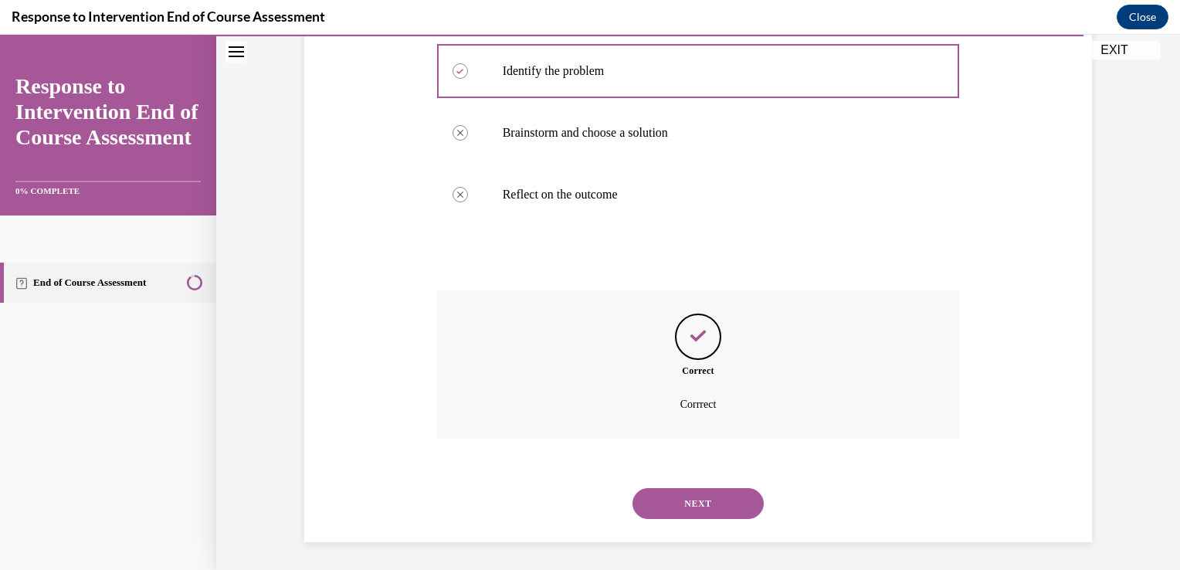
scroll to position [429, 0]
click at [682, 508] on button "NEXT" at bounding box center [697, 501] width 131 height 31
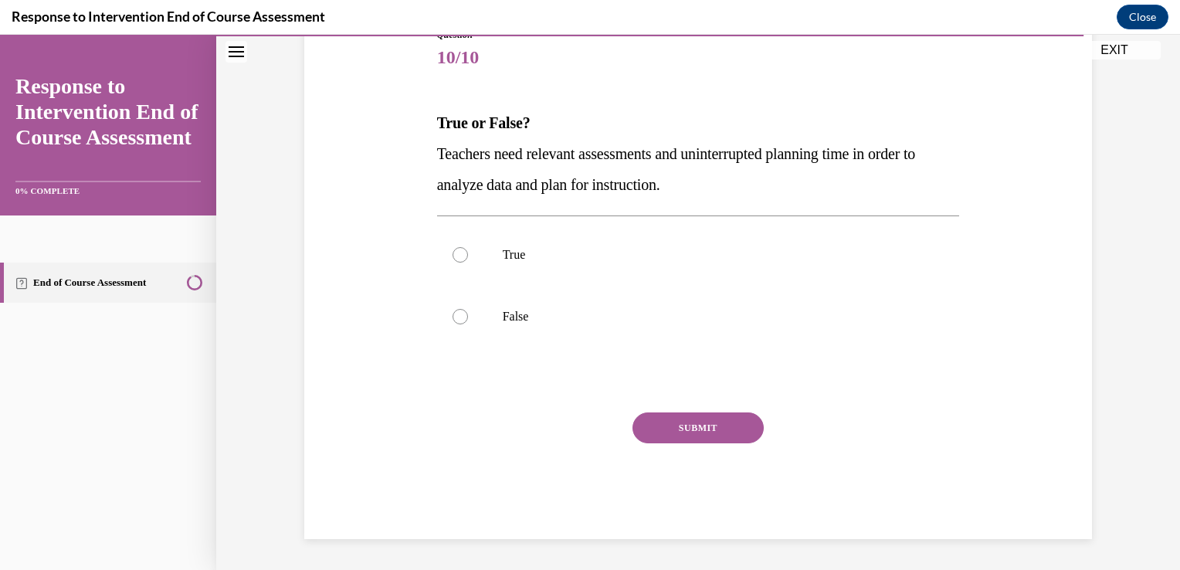
scroll to position [171, 0]
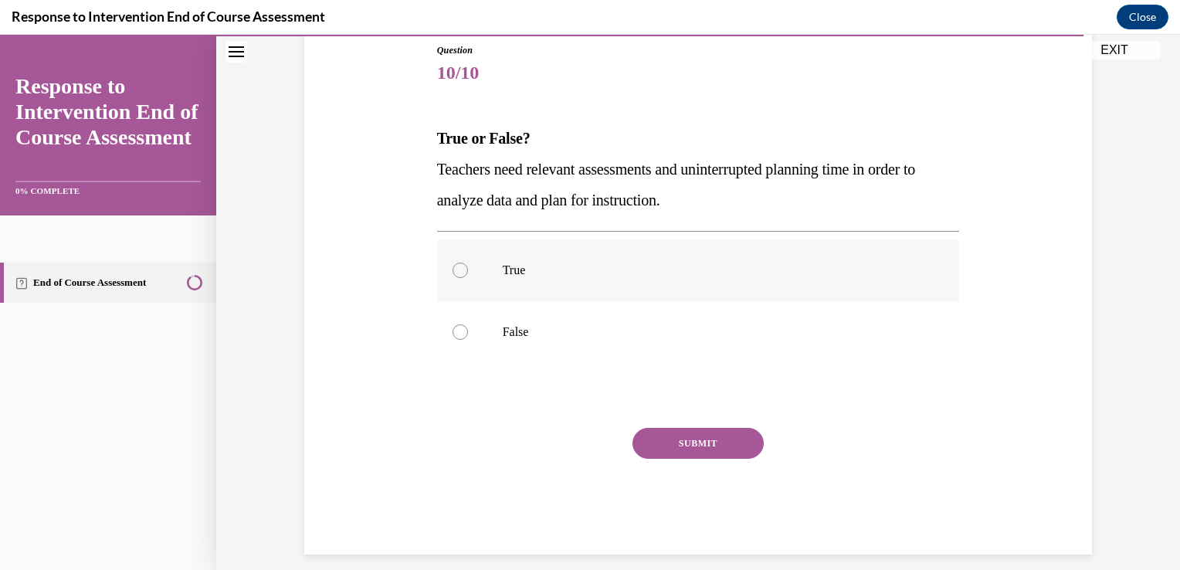
click at [564, 270] on p "True" at bounding box center [712, 269] width 418 height 15
click at [468, 270] on input "True" at bounding box center [459, 269] width 15 height 15
radio input "true"
click at [704, 443] on button "SUBMIT" at bounding box center [697, 443] width 131 height 31
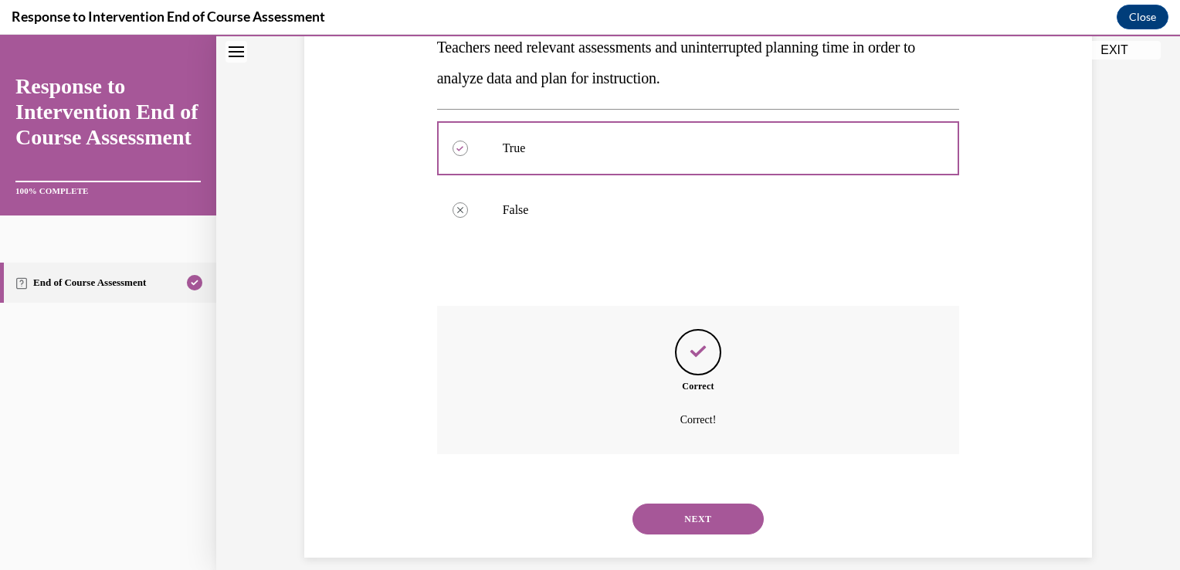
scroll to position [311, 0]
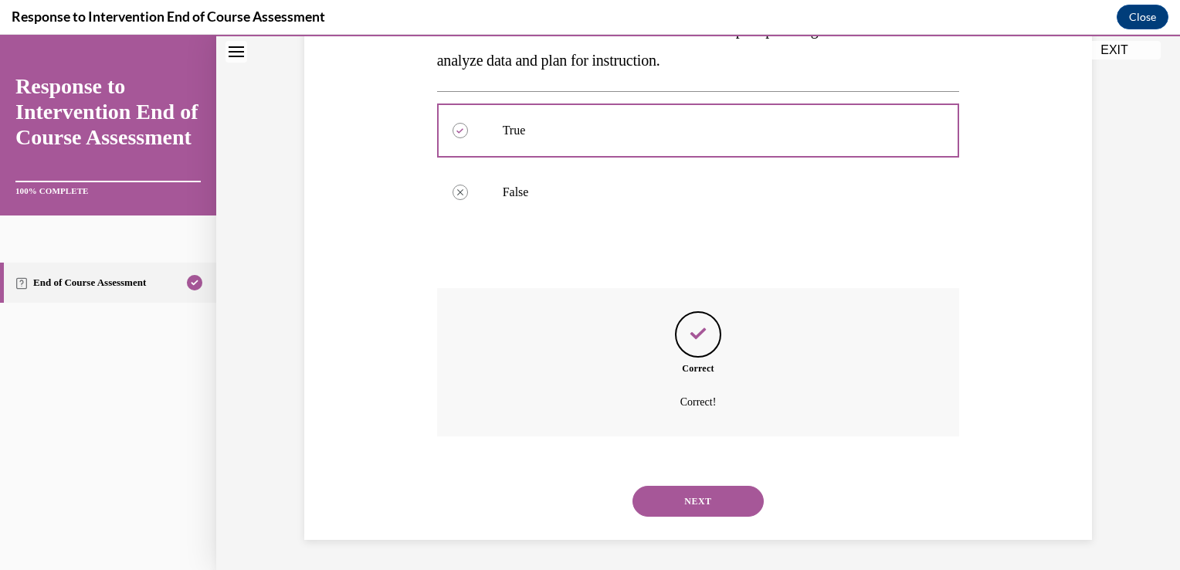
click at [685, 499] on button "NEXT" at bounding box center [697, 501] width 131 height 31
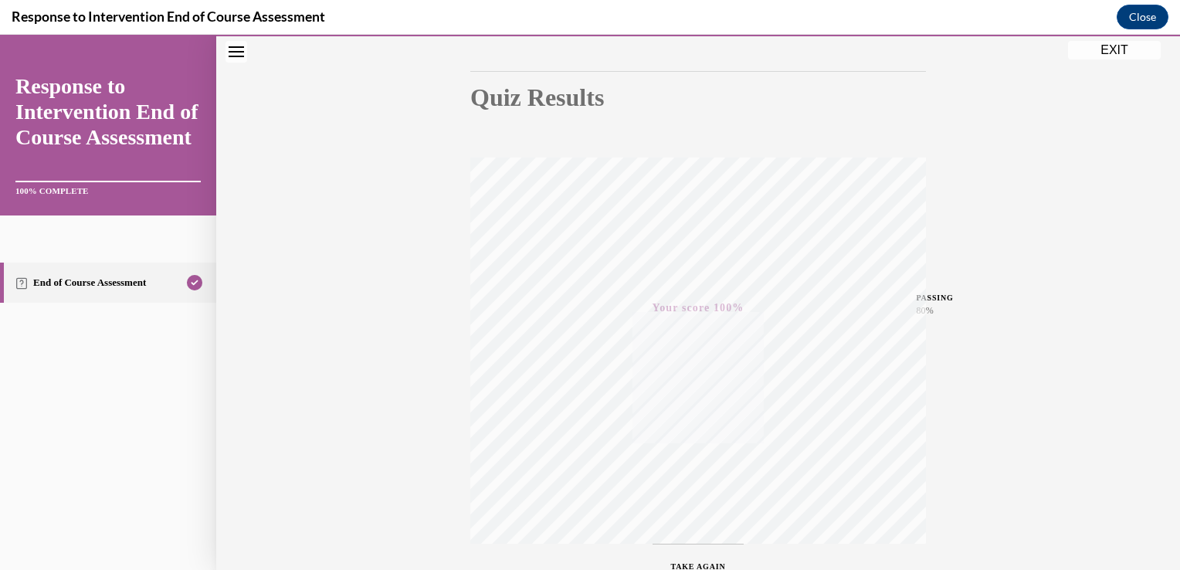
scroll to position [0, 0]
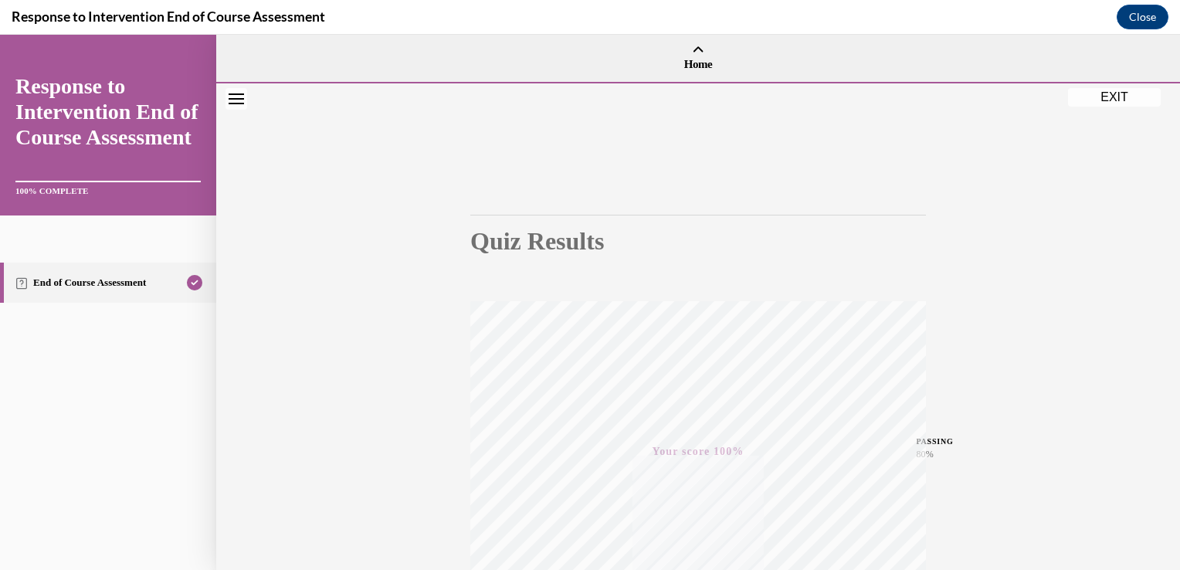
click at [1115, 93] on button "EXIT" at bounding box center [1114, 97] width 93 height 19
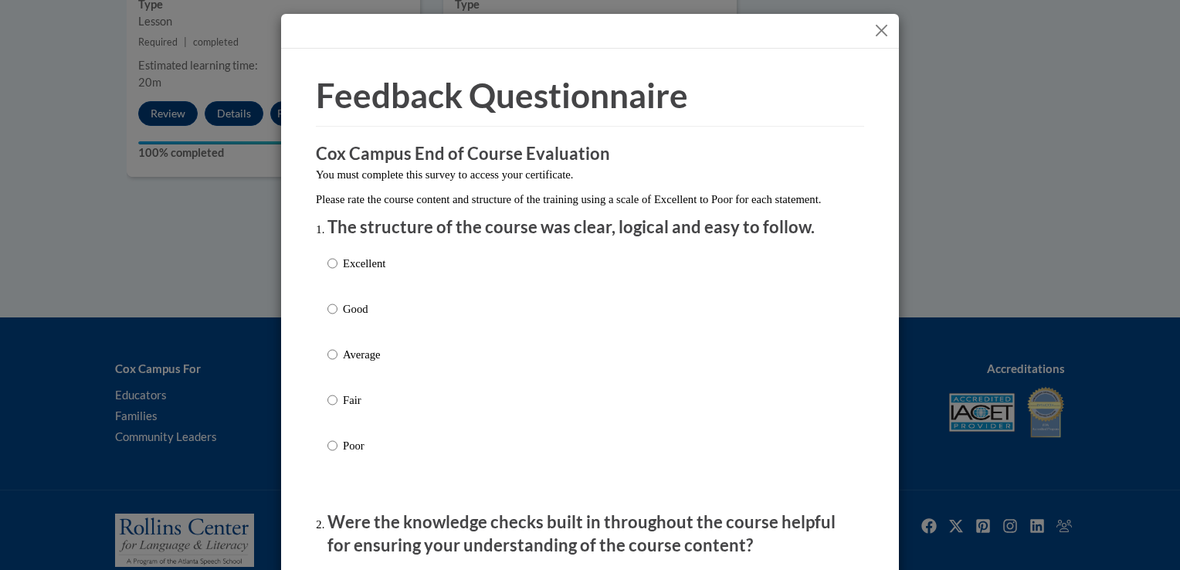
click at [351, 317] on p "Good" at bounding box center [364, 308] width 42 height 17
click at [337, 317] on input "Good" at bounding box center [332, 308] width 10 height 17
radio input "true"
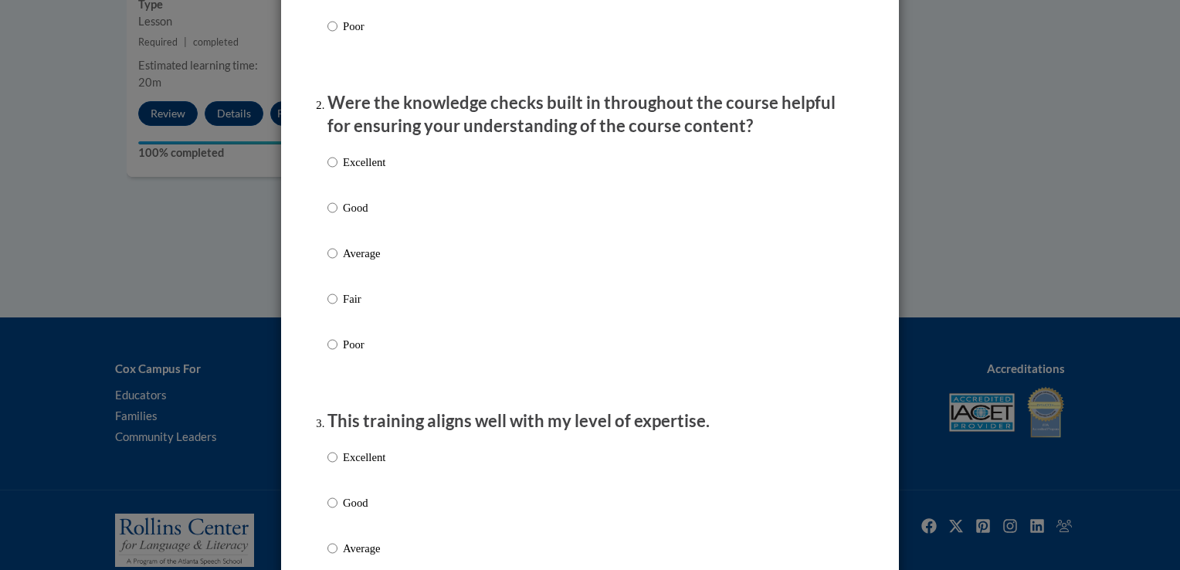
scroll to position [420, 0]
click at [361, 215] on p "Good" at bounding box center [364, 206] width 42 height 17
click at [337, 215] on input "Good" at bounding box center [332, 206] width 10 height 17
radio input "true"
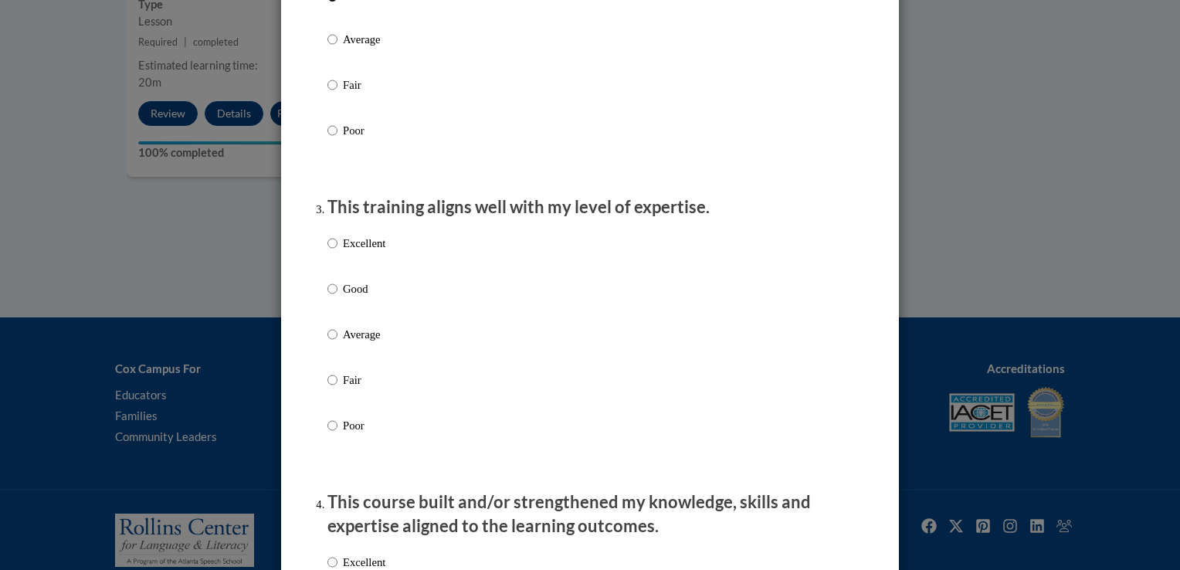
scroll to position [635, 0]
click at [349, 295] on p "Good" at bounding box center [364, 286] width 42 height 17
click at [337, 295] on input "Good" at bounding box center [332, 286] width 10 height 17
radio input "true"
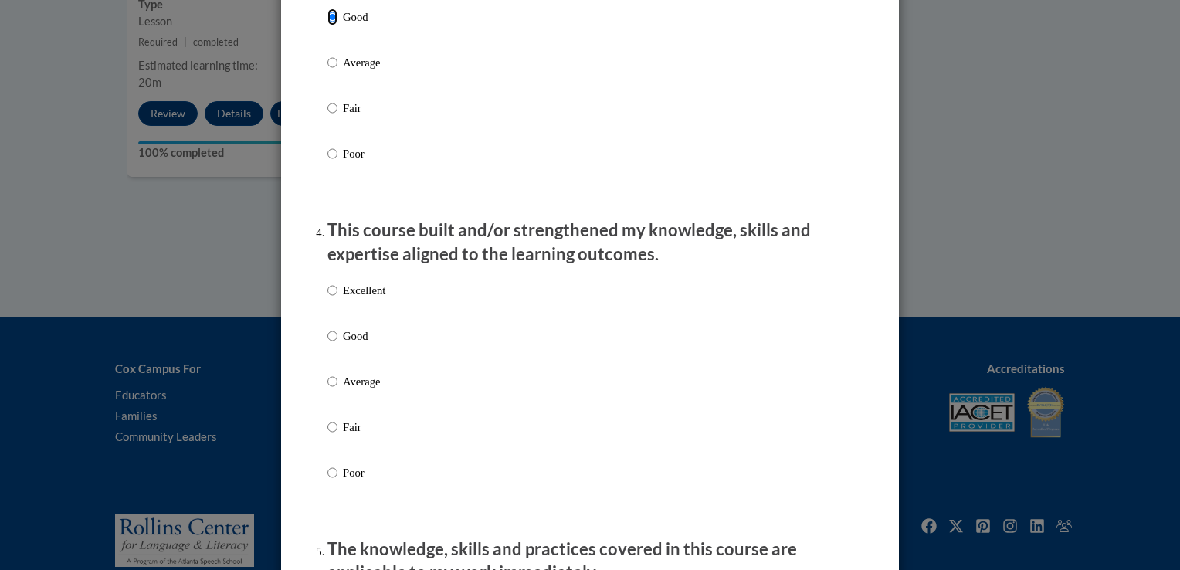
scroll to position [907, 0]
click at [343, 342] on p "Good" at bounding box center [364, 333] width 42 height 17
click at [337, 342] on input "Good" at bounding box center [332, 333] width 10 height 17
radio input "true"
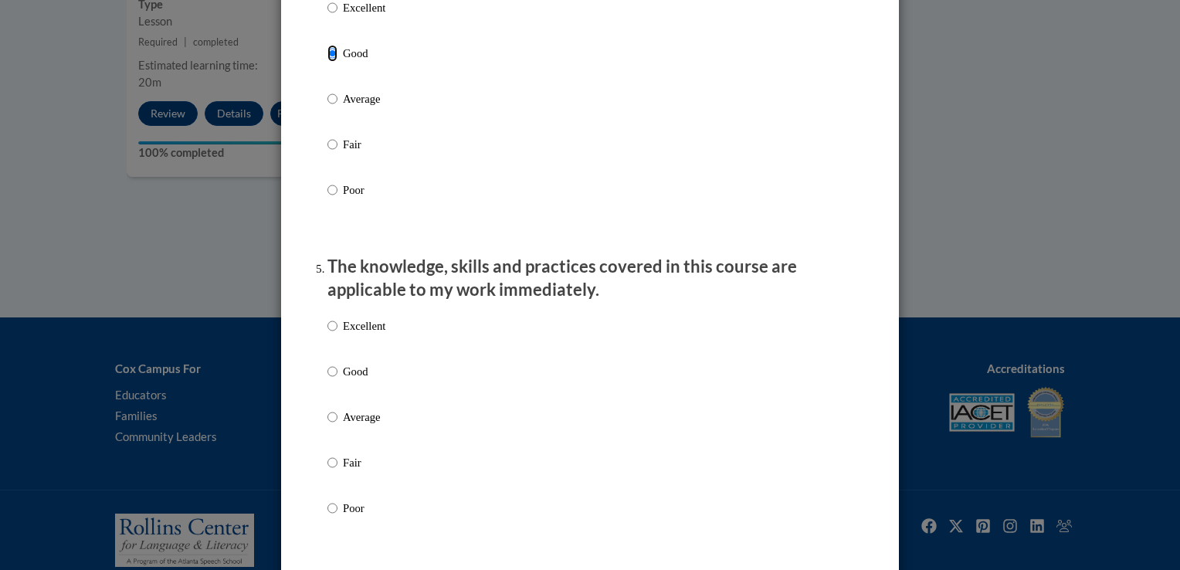
scroll to position [1192, 0]
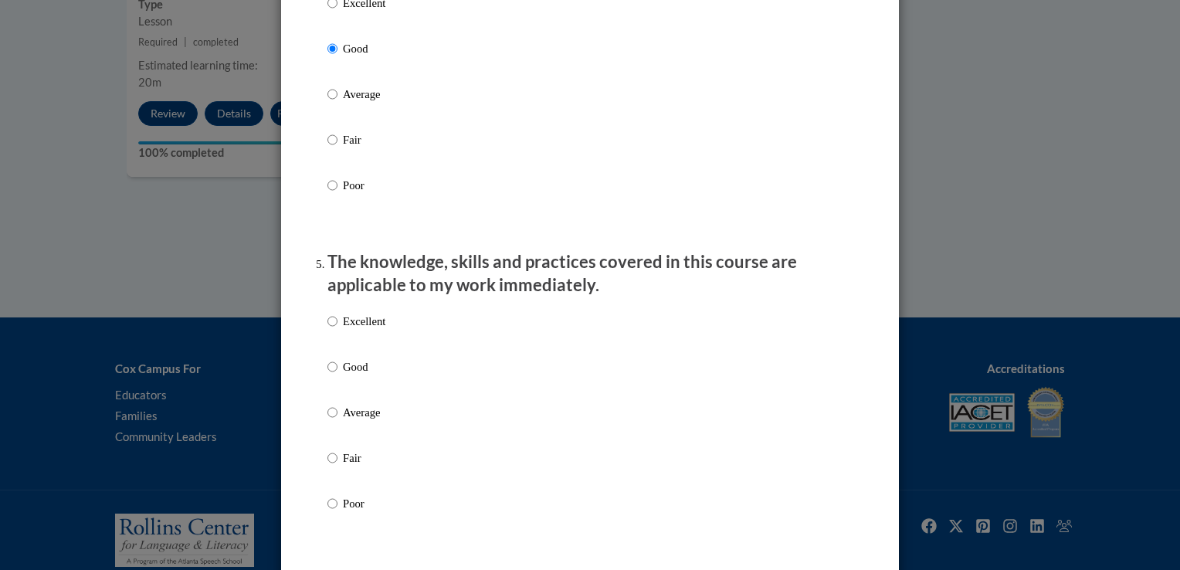
click at [343, 375] on p "Good" at bounding box center [364, 366] width 42 height 17
click at [337, 375] on input "Good" at bounding box center [332, 366] width 10 height 17
radio input "true"
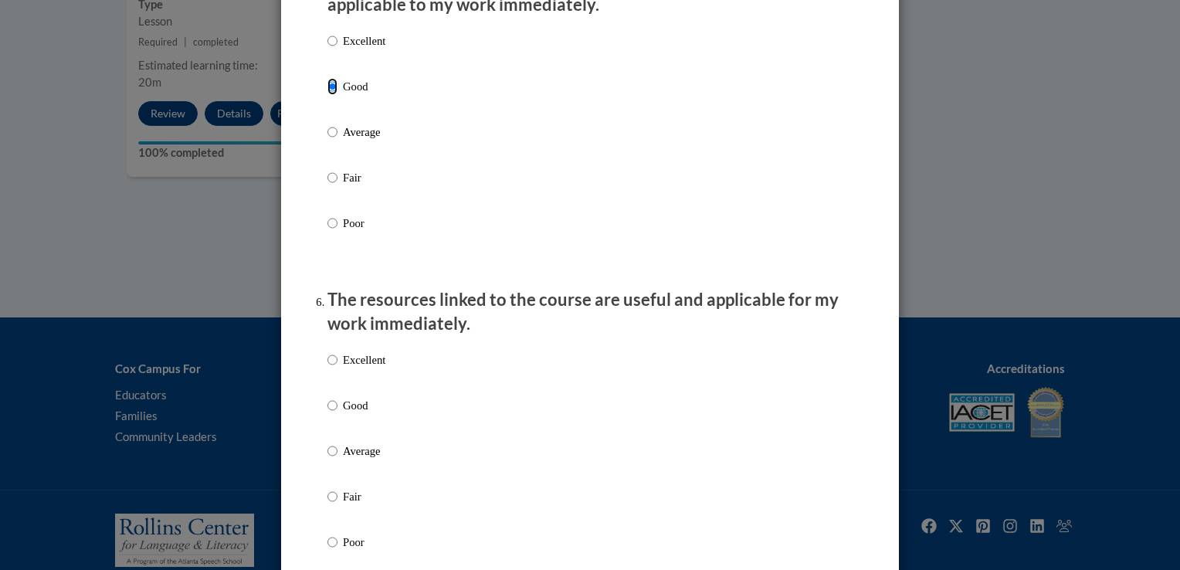
scroll to position [1476, 0]
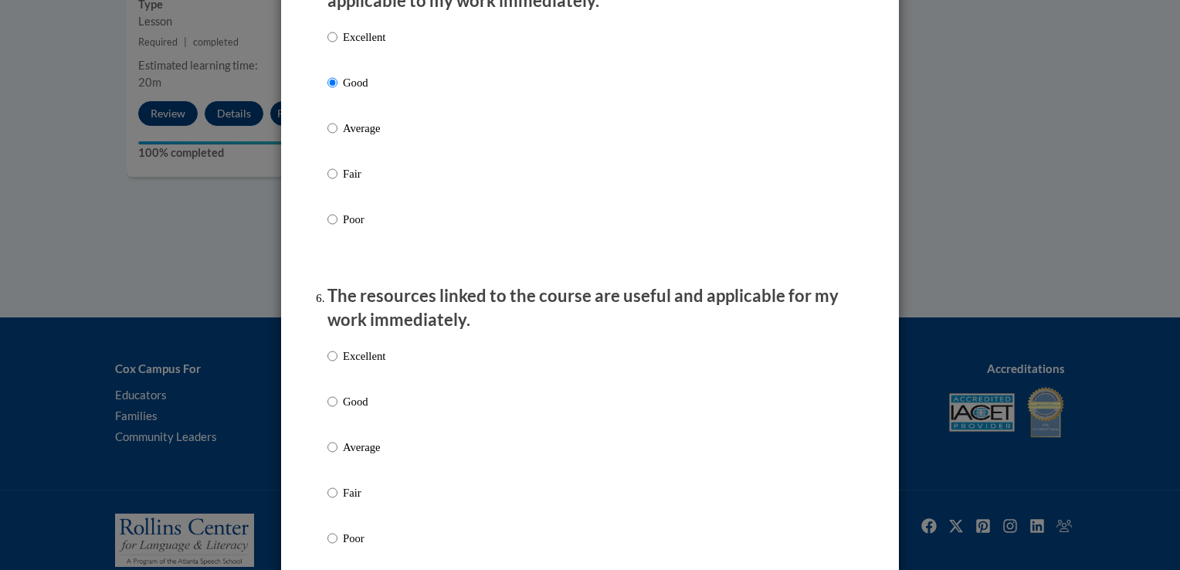
click at [340, 389] on label "Excellent" at bounding box center [356, 368] width 58 height 42
click at [337, 364] on input "Excellent" at bounding box center [332, 355] width 10 height 17
radio input "true"
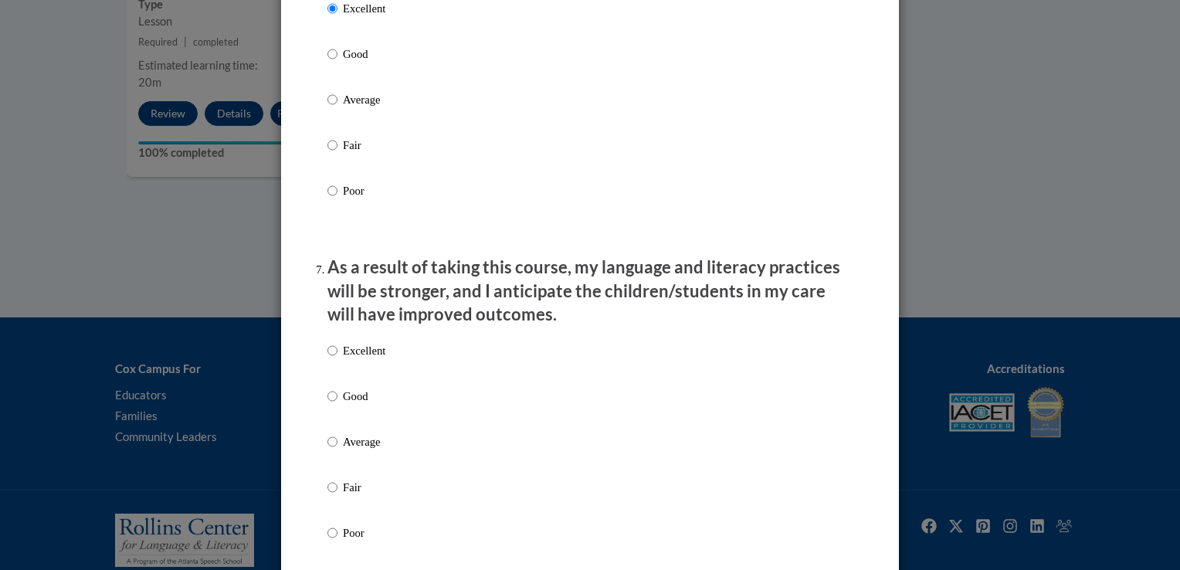
click at [354, 405] on p "Good" at bounding box center [364, 396] width 42 height 17
click at [337, 405] on input "Good" at bounding box center [332, 396] width 10 height 17
radio input "true"
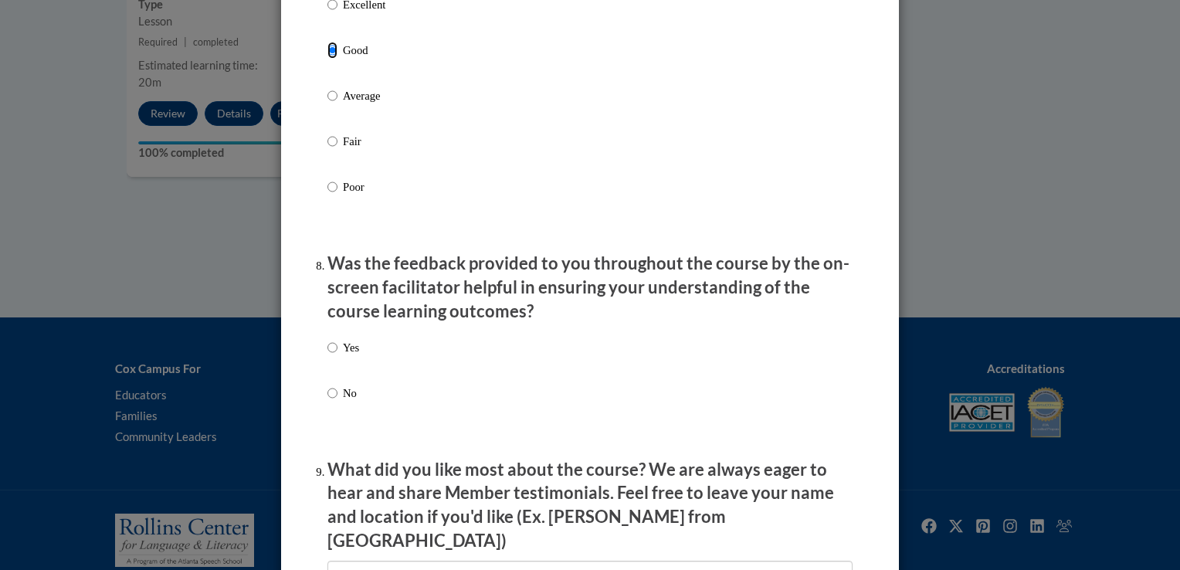
scroll to position [2171, 0]
click at [363, 365] on div "Yes No" at bounding box center [589, 387] width 525 height 115
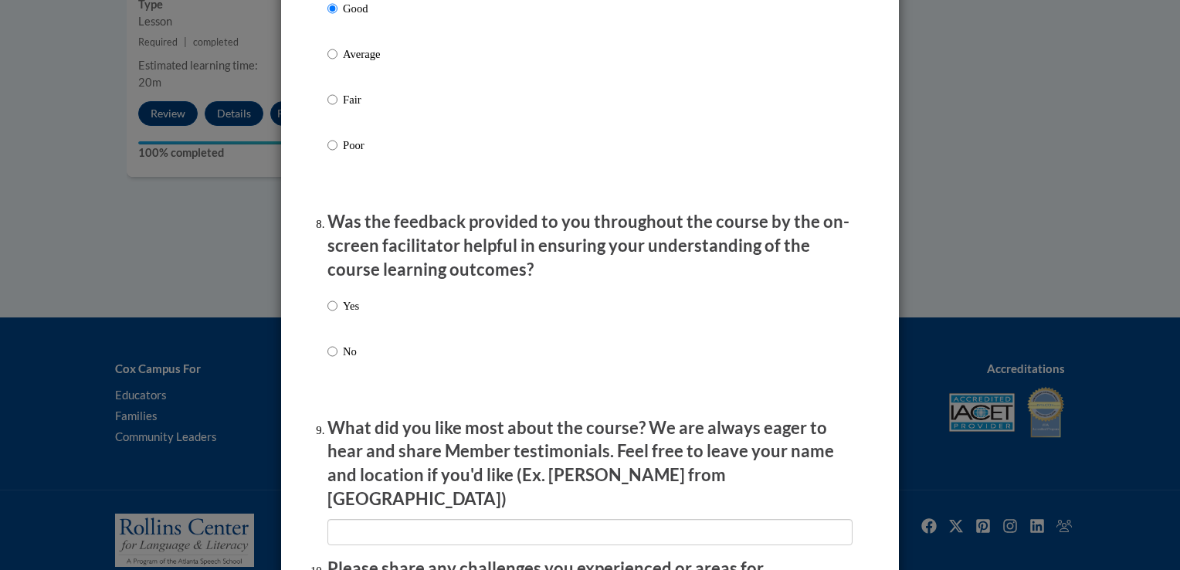
scroll to position [2217, 0]
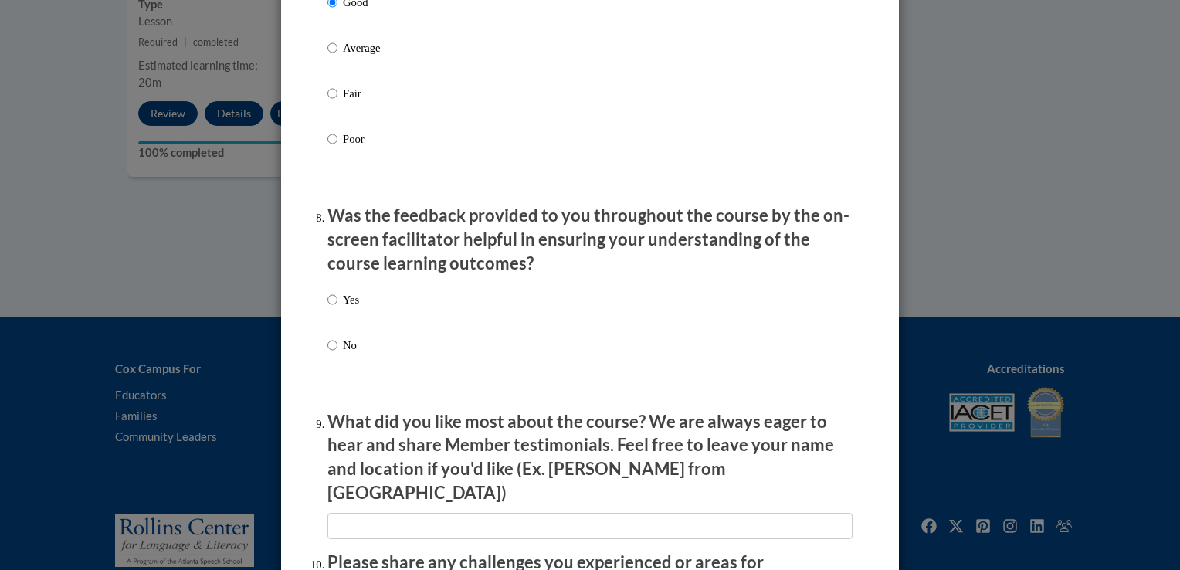
click at [343, 308] on p "Yes" at bounding box center [351, 299] width 16 height 17
click at [337, 308] on input "Yes" at bounding box center [332, 299] width 10 height 17
radio input "true"
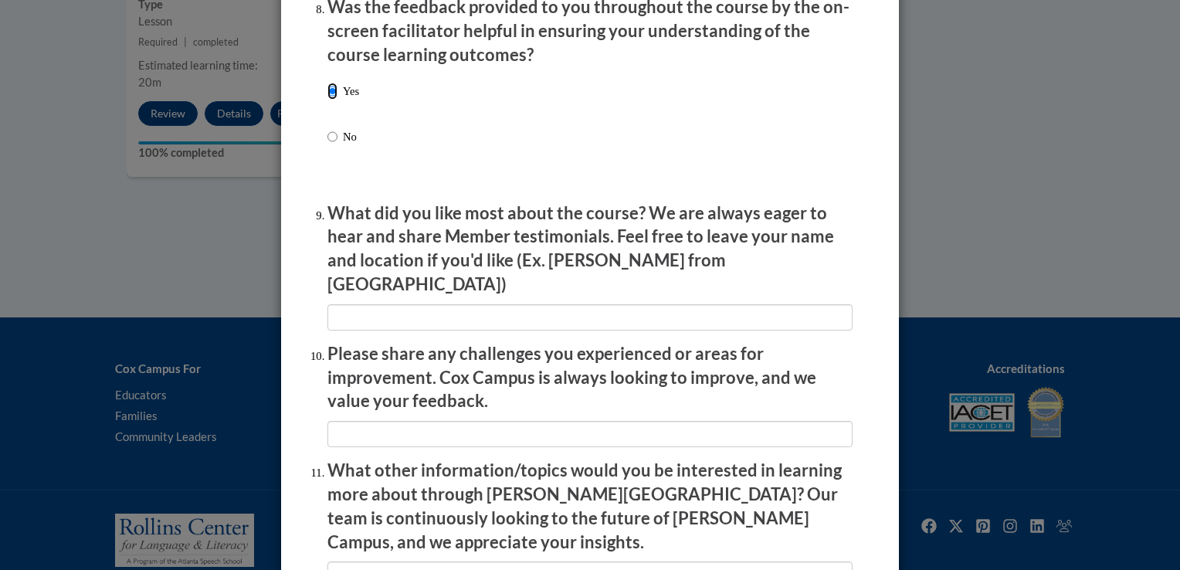
scroll to position [2645, 0]
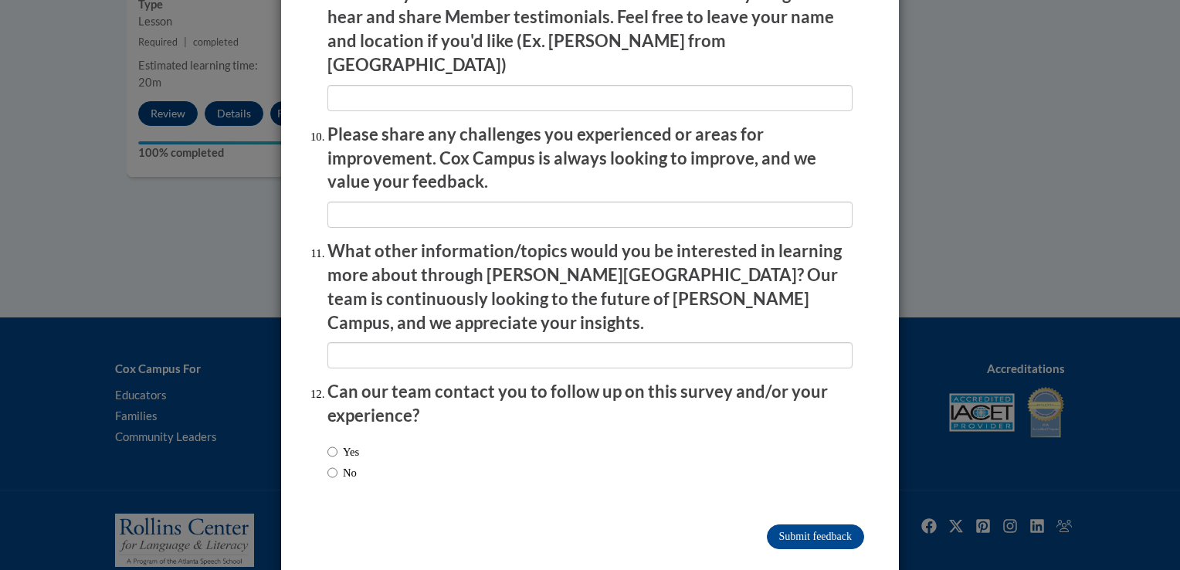
click at [340, 464] on label "No" at bounding box center [341, 472] width 29 height 17
click at [337, 464] on input "No" at bounding box center [332, 472] width 10 height 17
radio input "true"
click at [824, 524] on input "Submit feedback" at bounding box center [815, 536] width 97 height 25
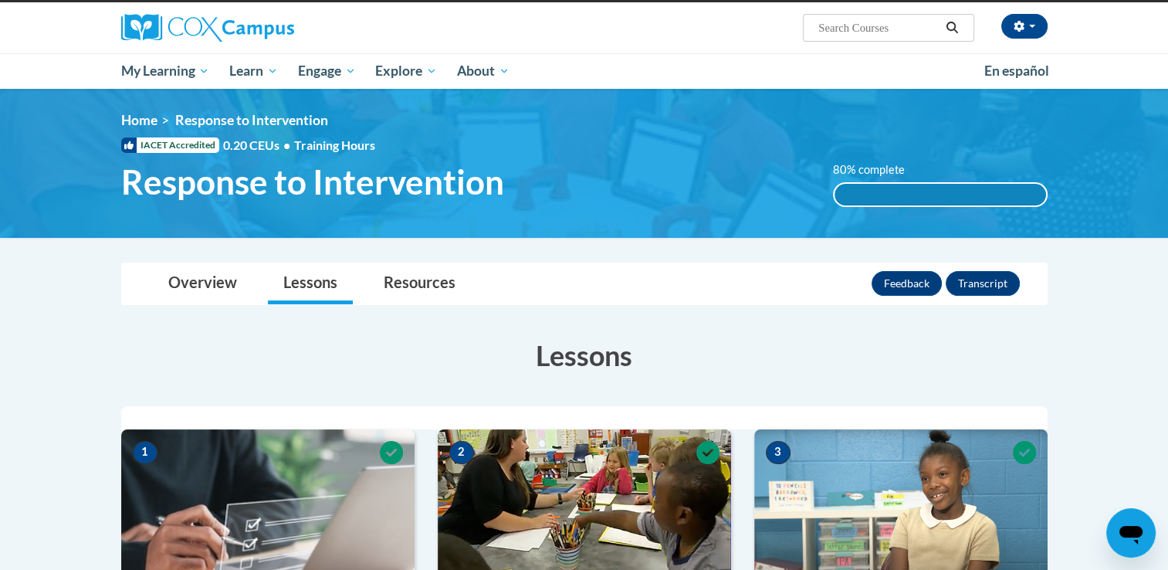
scroll to position [0, 0]
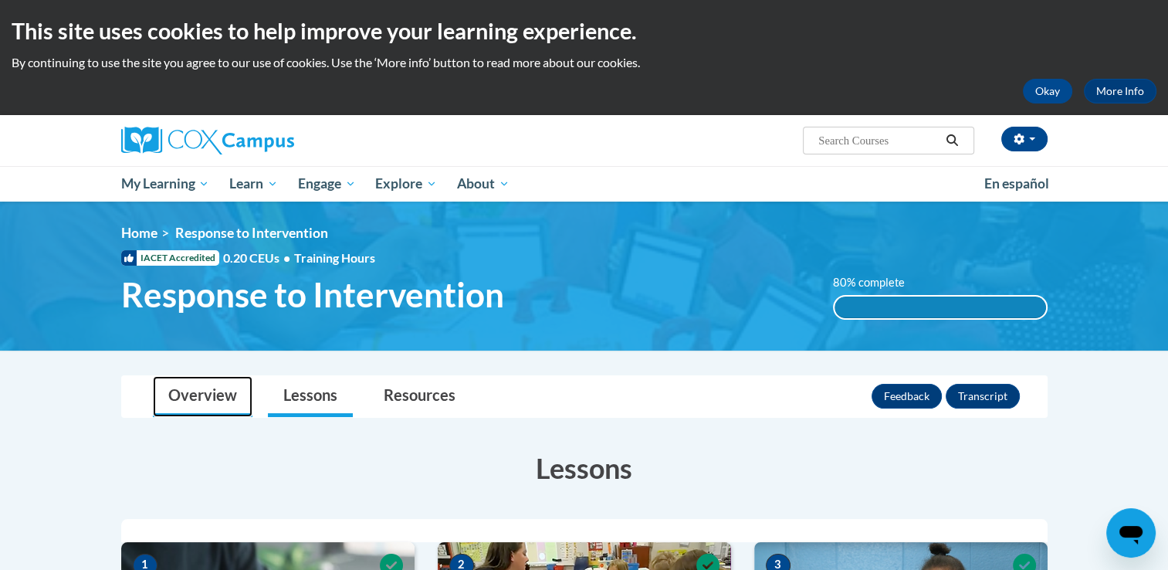
click at [219, 408] on link "Overview" at bounding box center [203, 396] width 100 height 41
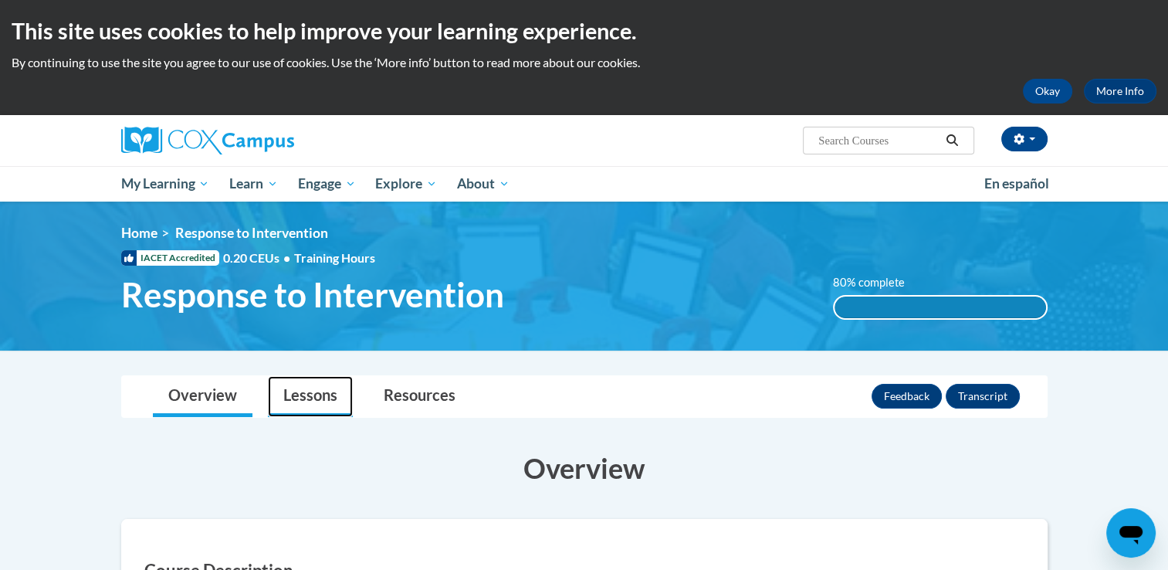
click at [312, 389] on link "Lessons" at bounding box center [310, 396] width 85 height 41
